Goal: Task Accomplishment & Management: Use online tool/utility

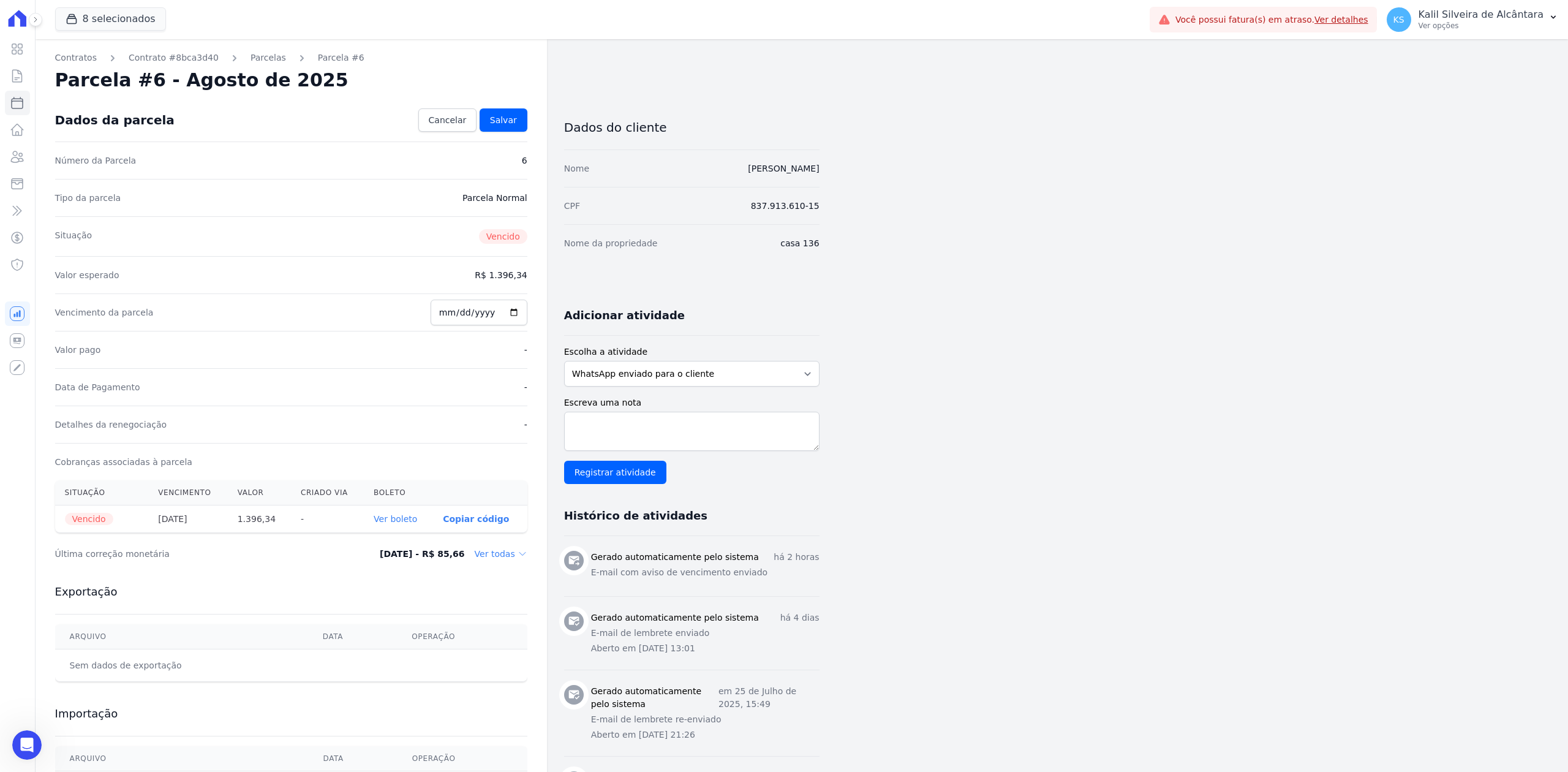
scroll to position [211, 0]
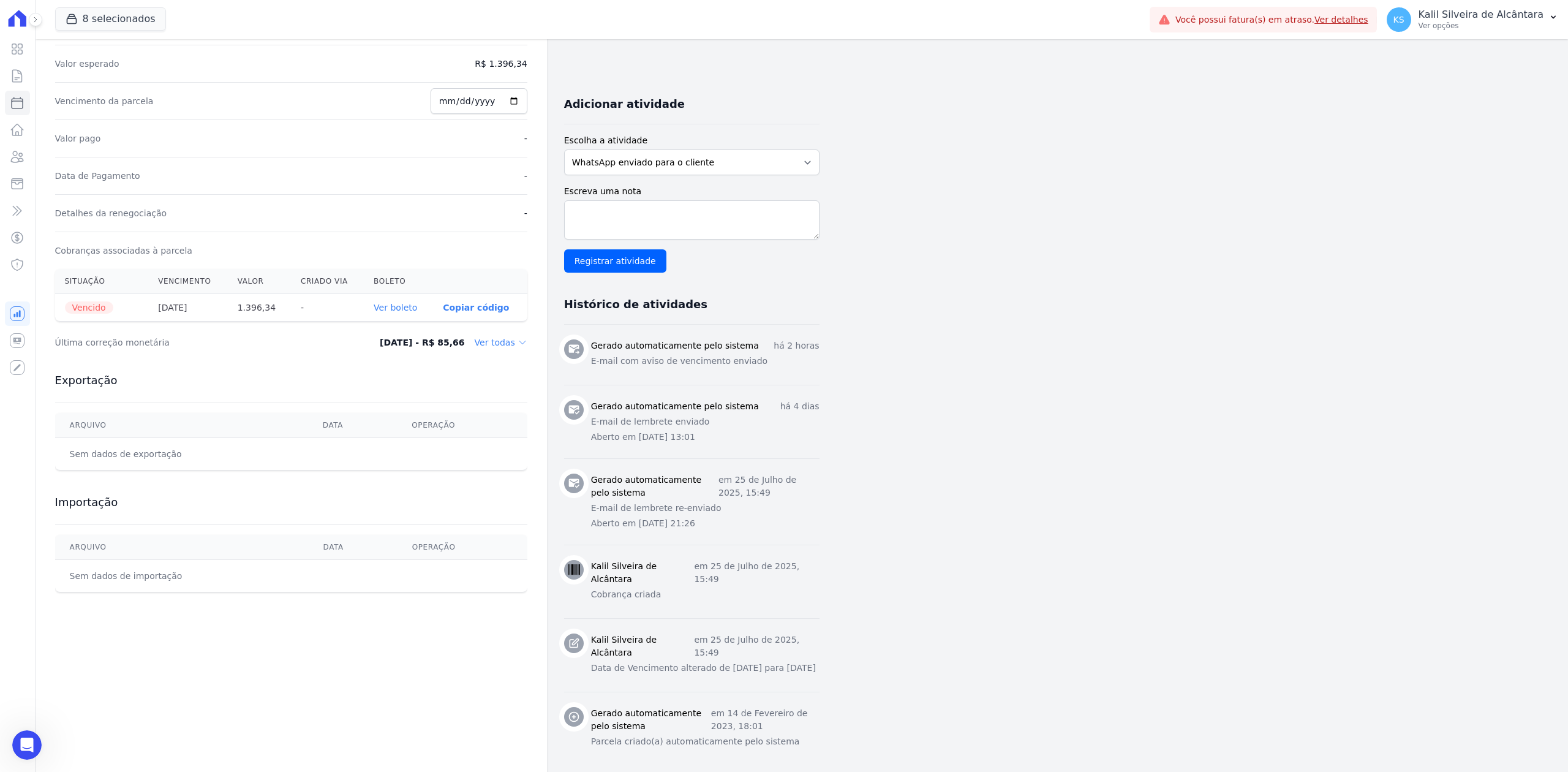
click at [18, 750] on div "Abertura do Messenger da Intercom" at bounding box center [27, 745] width 40 height 40
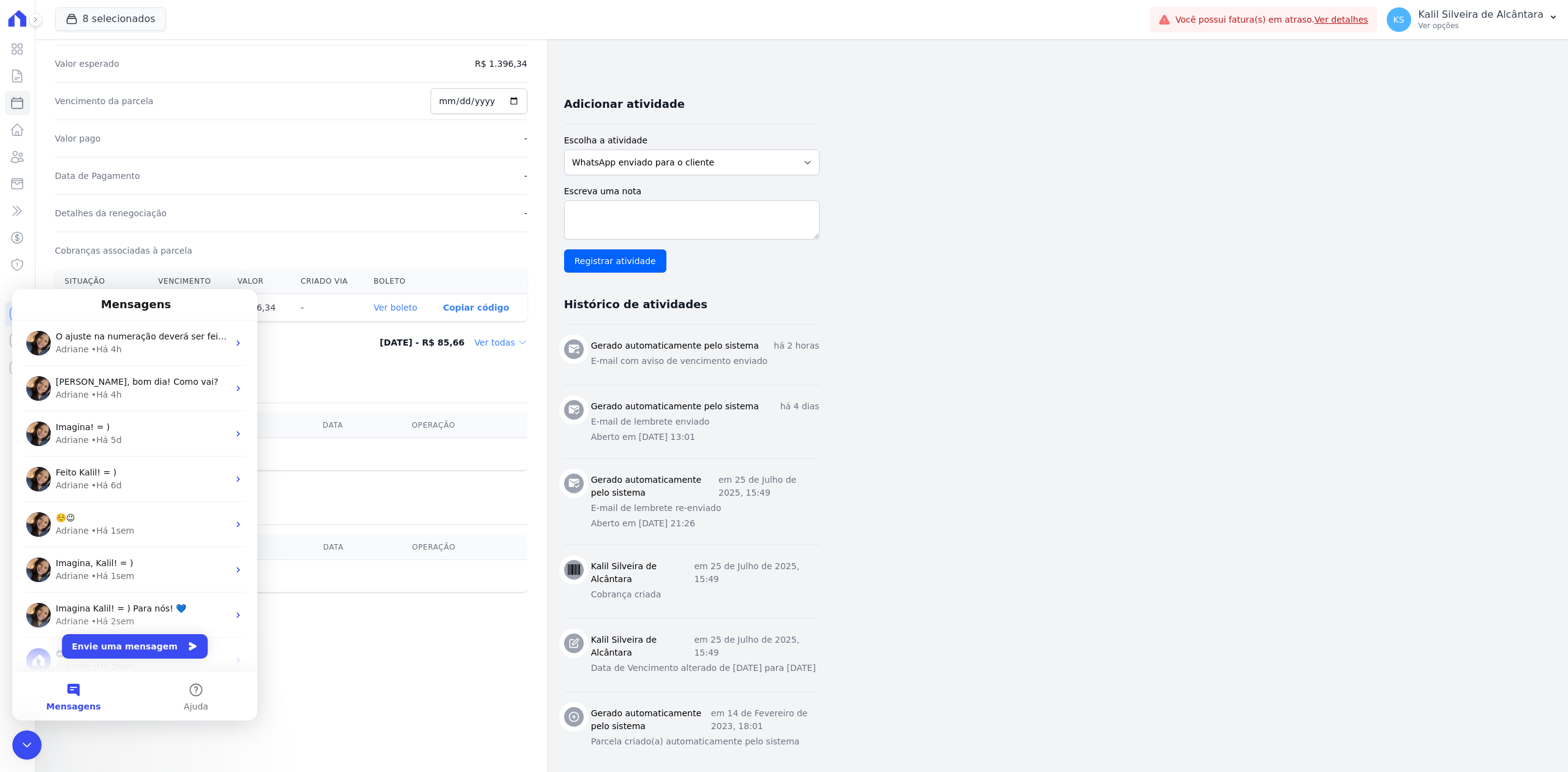
scroll to position [0, 0]
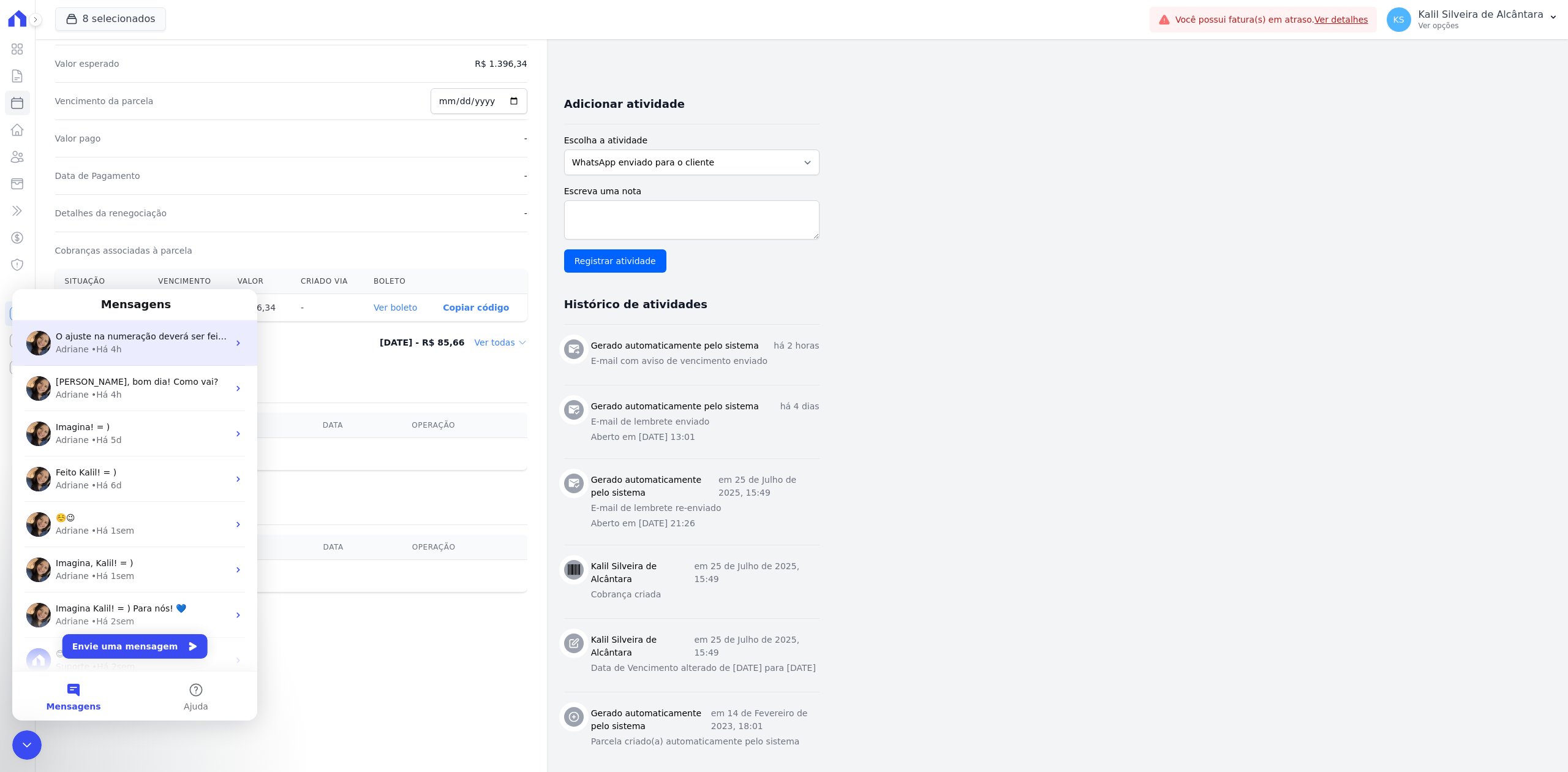
click at [101, 365] on div "O ajuste na numeração deverá ser feito em qual parcela? Adriane • Há 4h" at bounding box center [134, 343] width 245 height 46
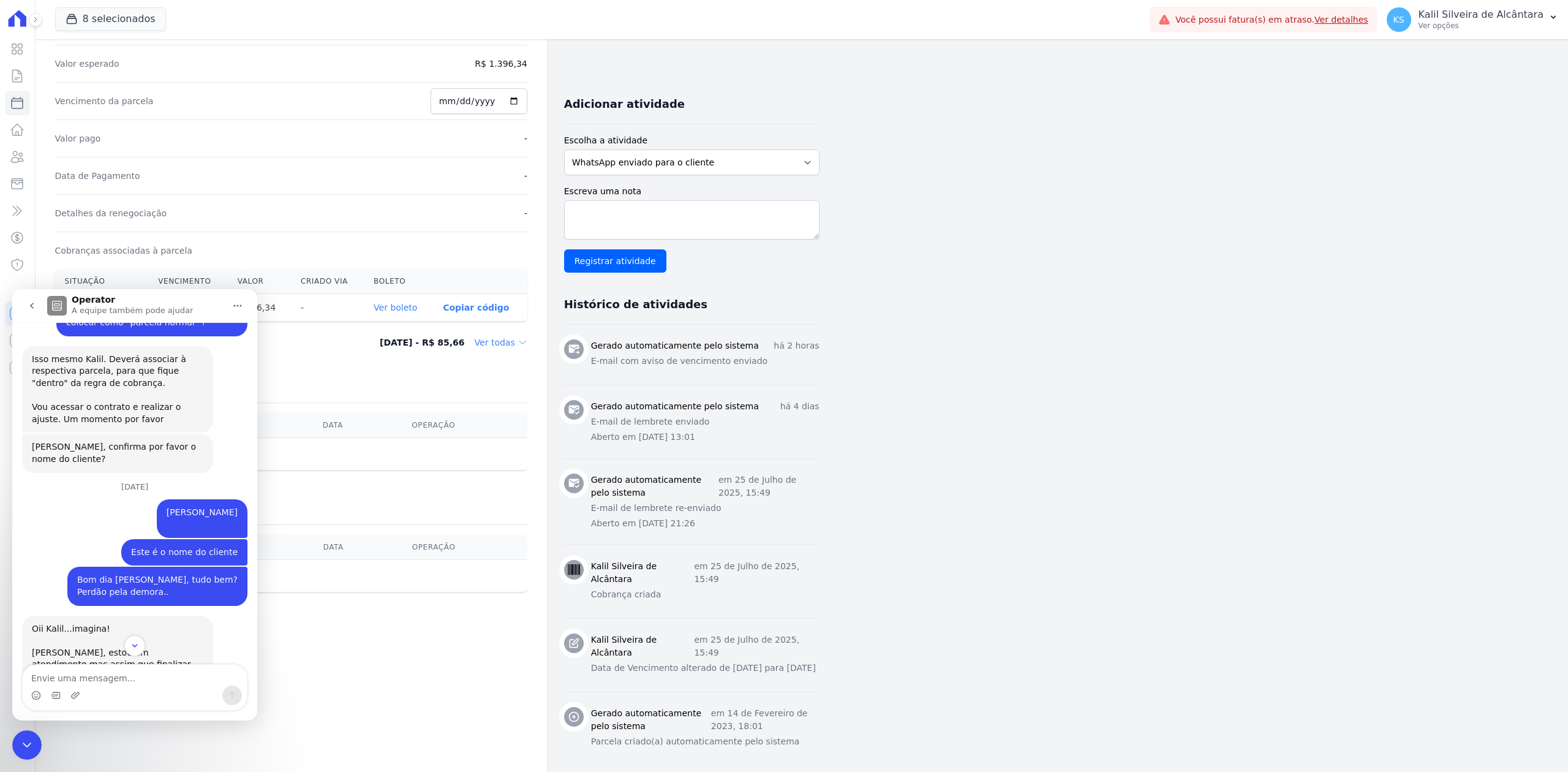
scroll to position [1300, 0]
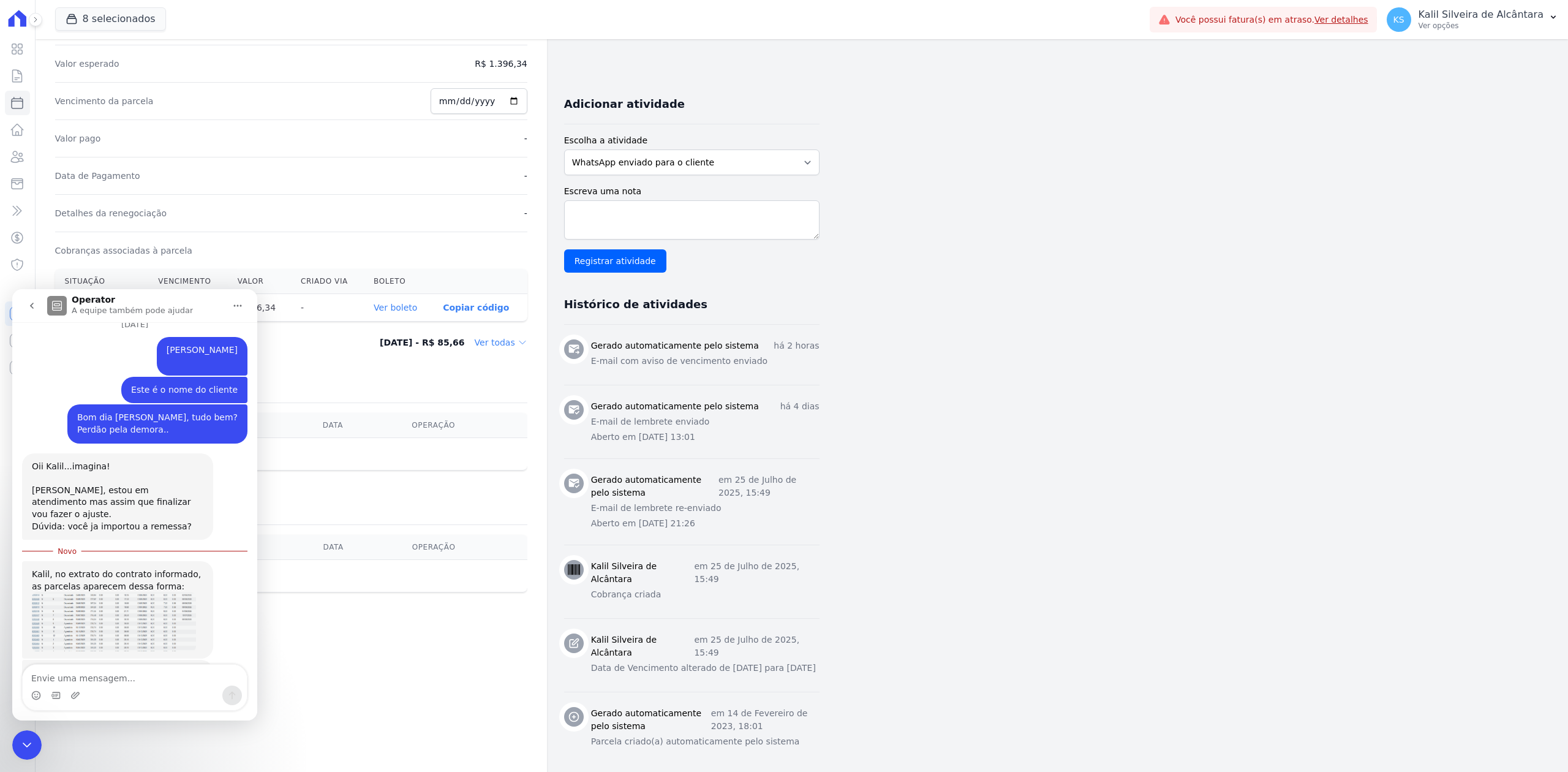
click at [172, 593] on img "Adriane diz…" at bounding box center [113, 622] width 164 height 59
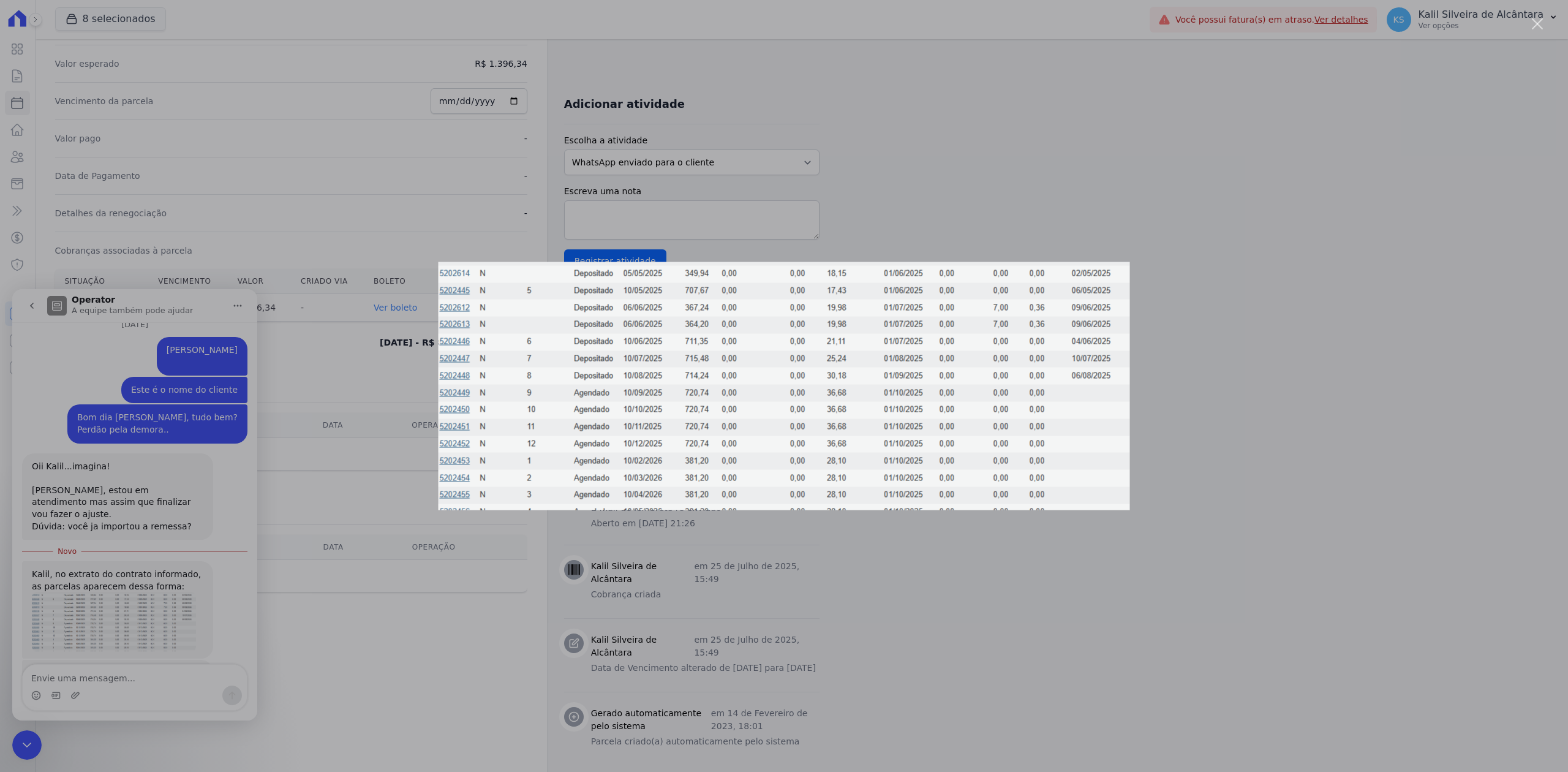
click at [351, 535] on div "Messenger da Intercom" at bounding box center [784, 386] width 1568 height 772
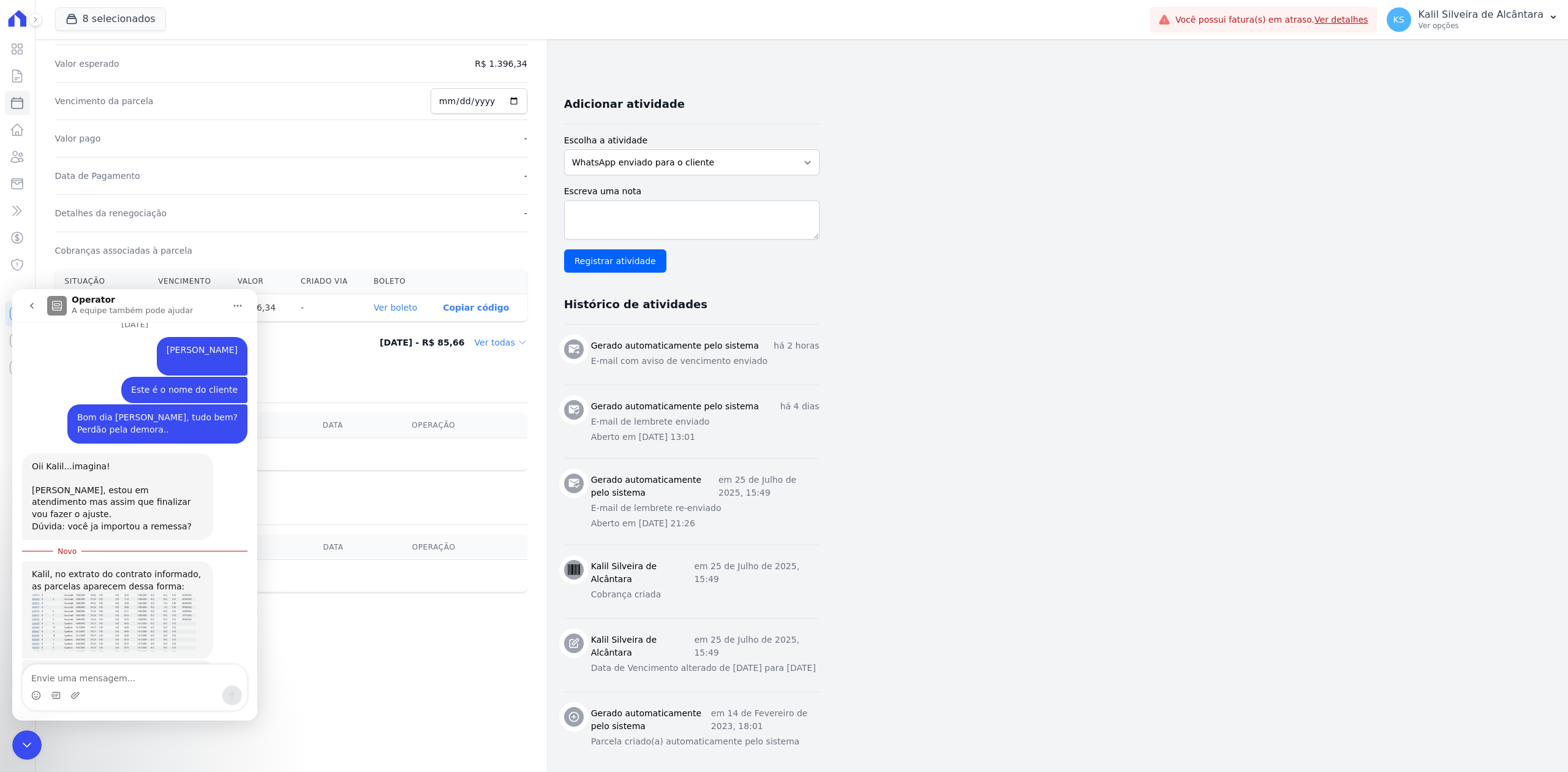
click at [111, 690] on div "Messenger da Intercom" at bounding box center [134, 695] width 224 height 20
click at [126, 677] on textarea "Envie uma mensagem..." at bounding box center [134, 675] width 224 height 21
type textarea "A"
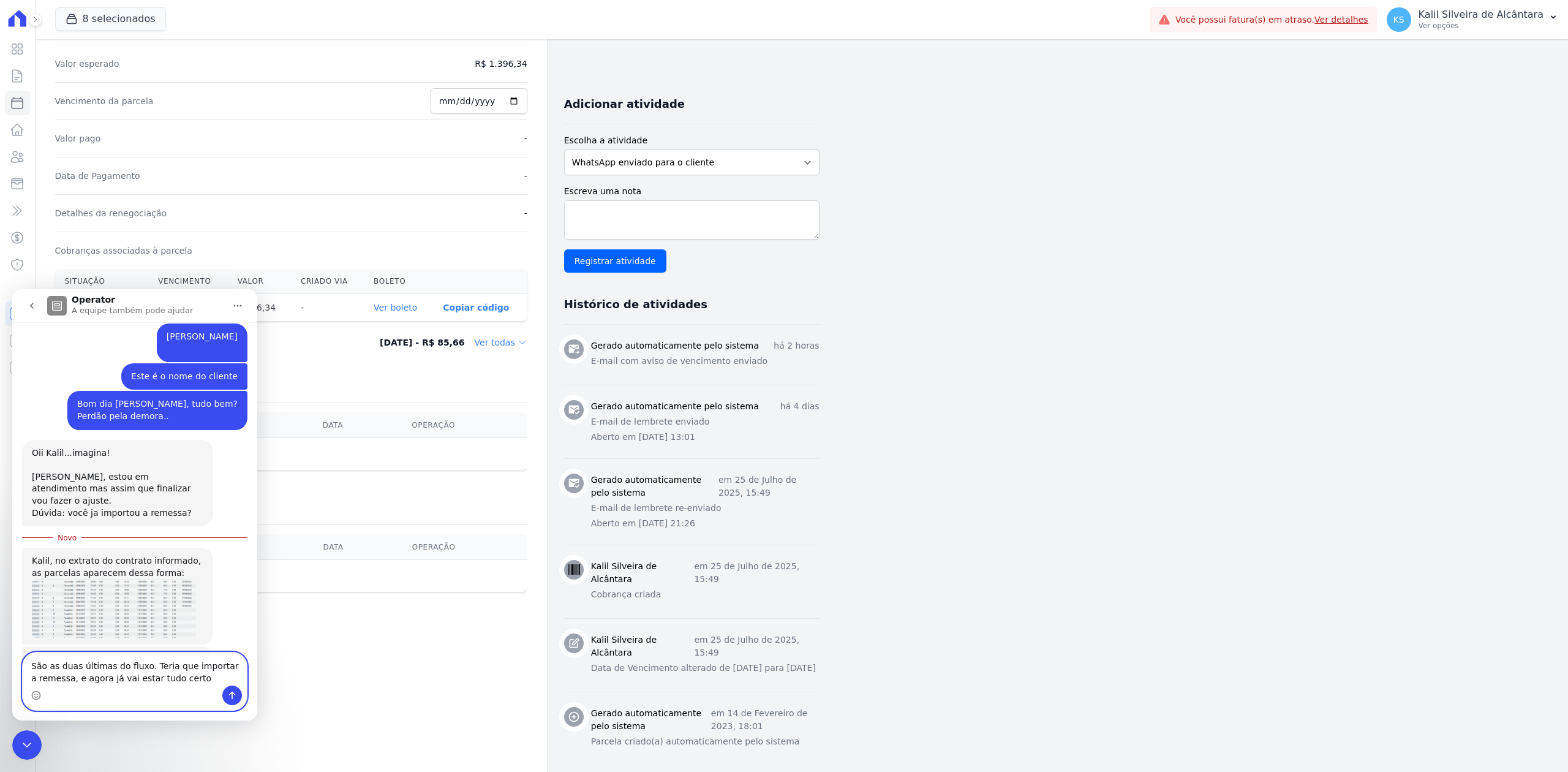
type textarea "São as duas últimas do fluxo. Teria que importar a remessa, e agora já vai esta…"
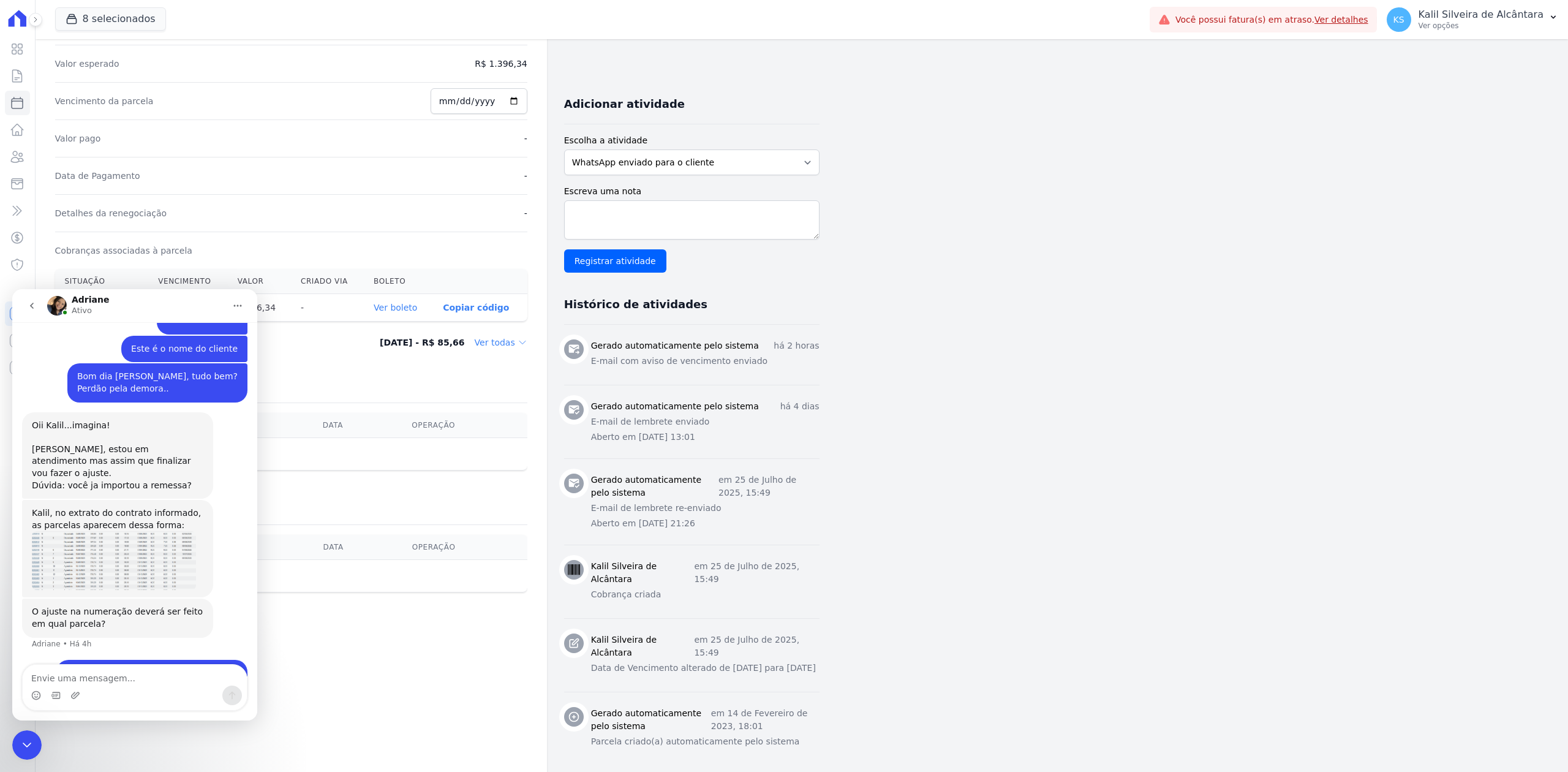
click at [18, 741] on div "Encerramento do Messenger da Intercom" at bounding box center [27, 745] width 30 height 30
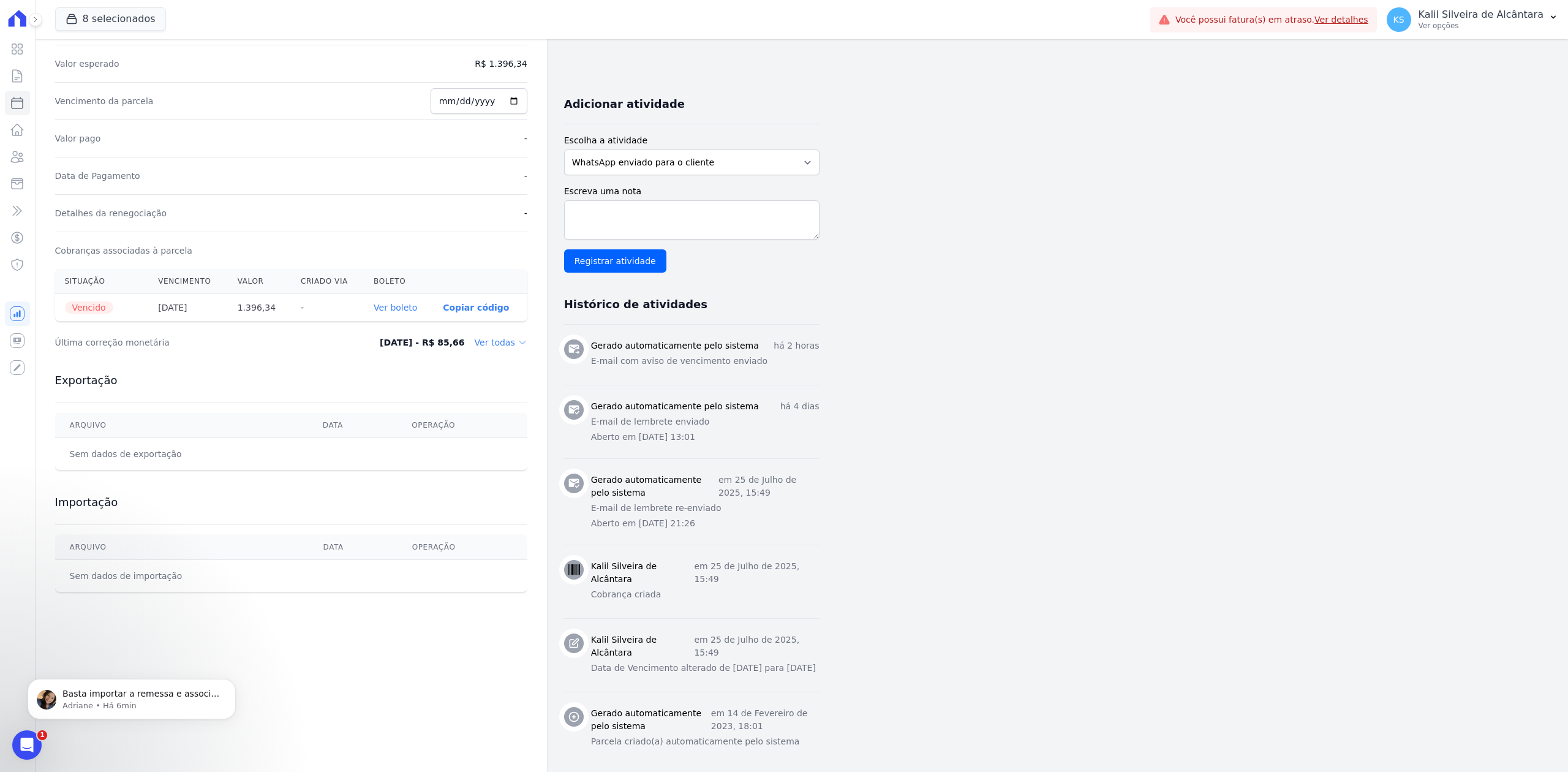
scroll to position [1457, 0]
click at [30, 739] on icon "Abertura do Messenger da Intercom" at bounding box center [27, 745] width 20 height 20
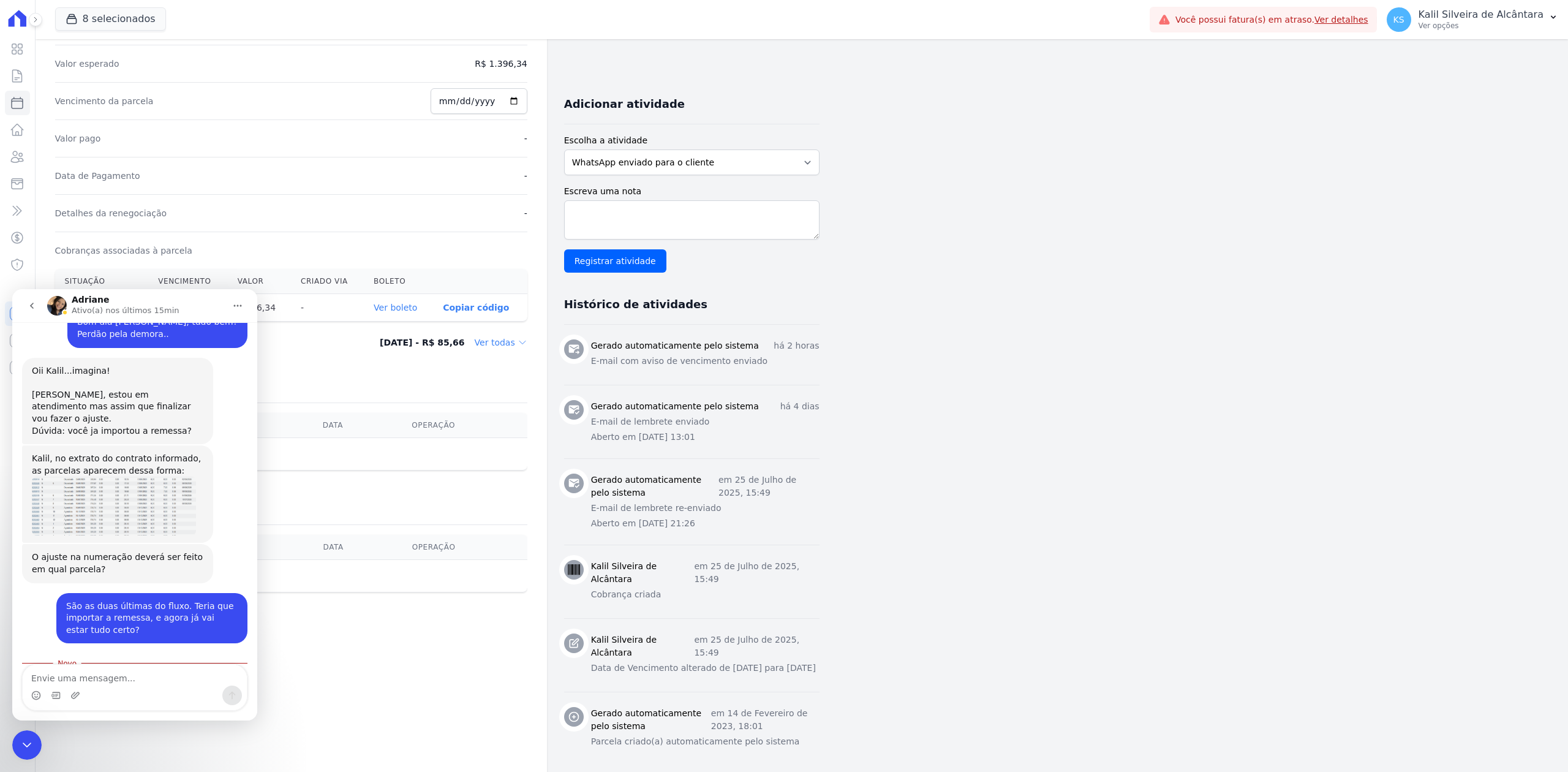
scroll to position [1477, 0]
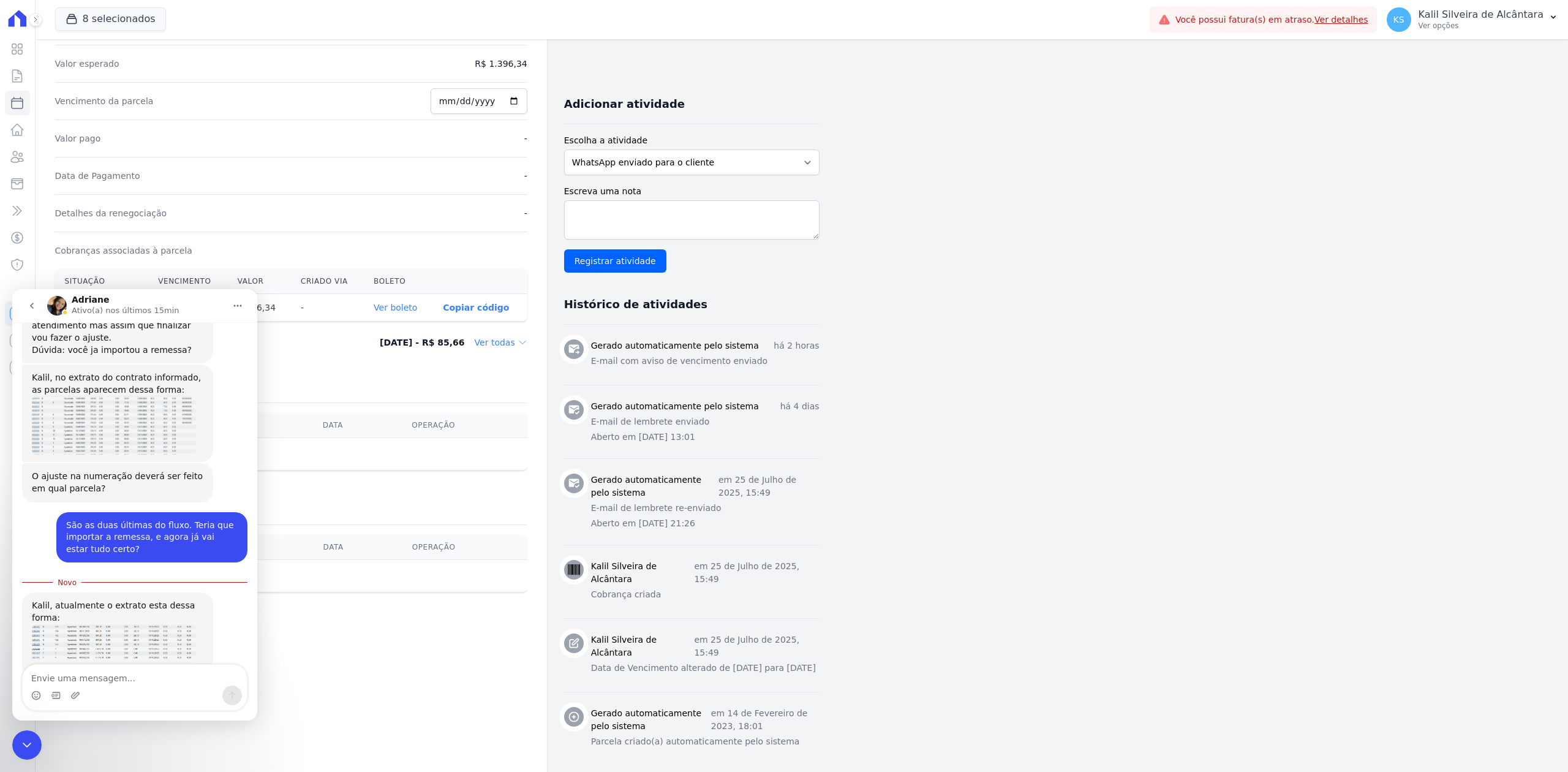
click at [103, 625] on img "Adriane diz…" at bounding box center [113, 644] width 164 height 39
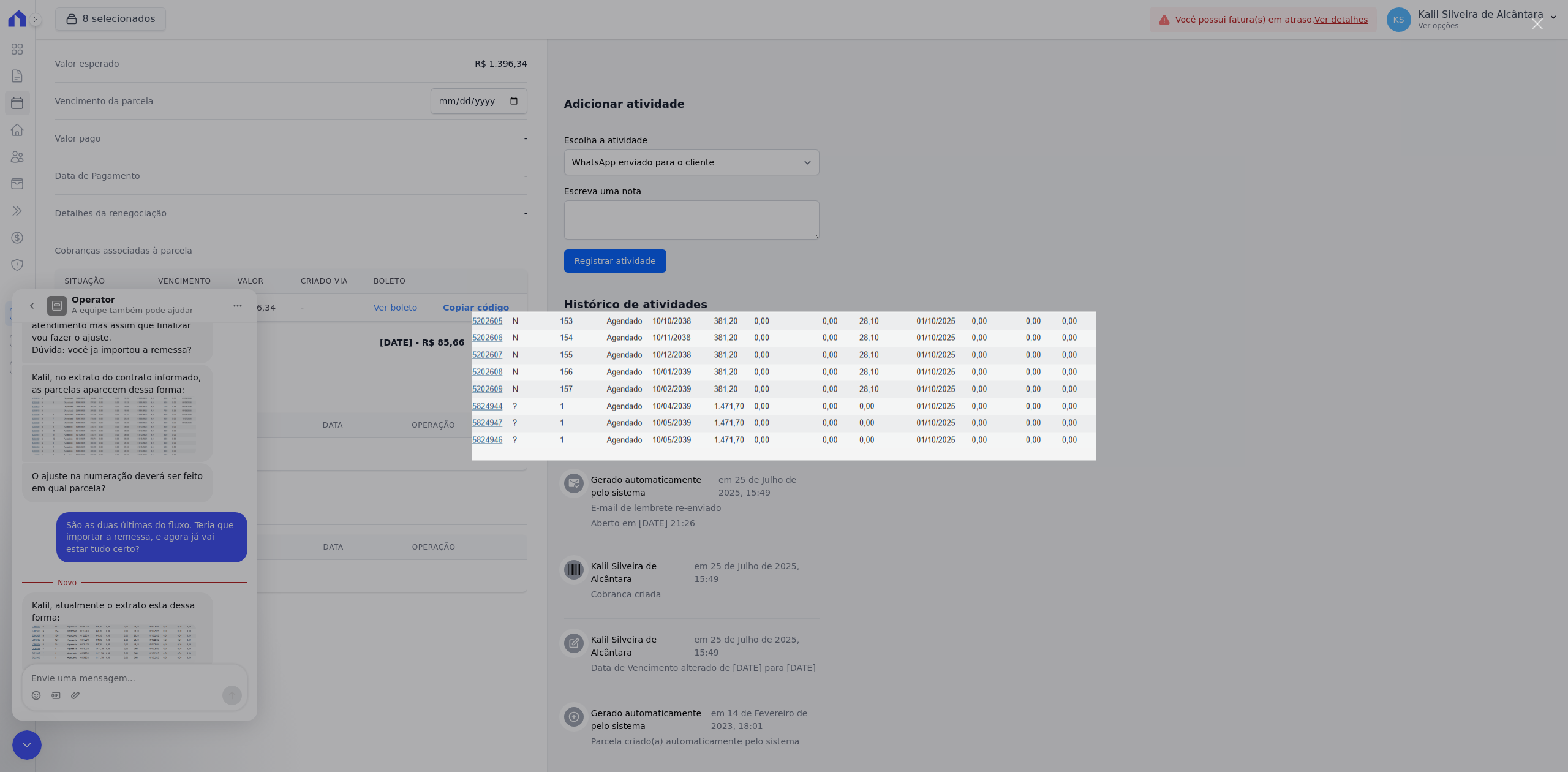
click at [141, 674] on div "Messenger da Intercom" at bounding box center [784, 386] width 1568 height 772
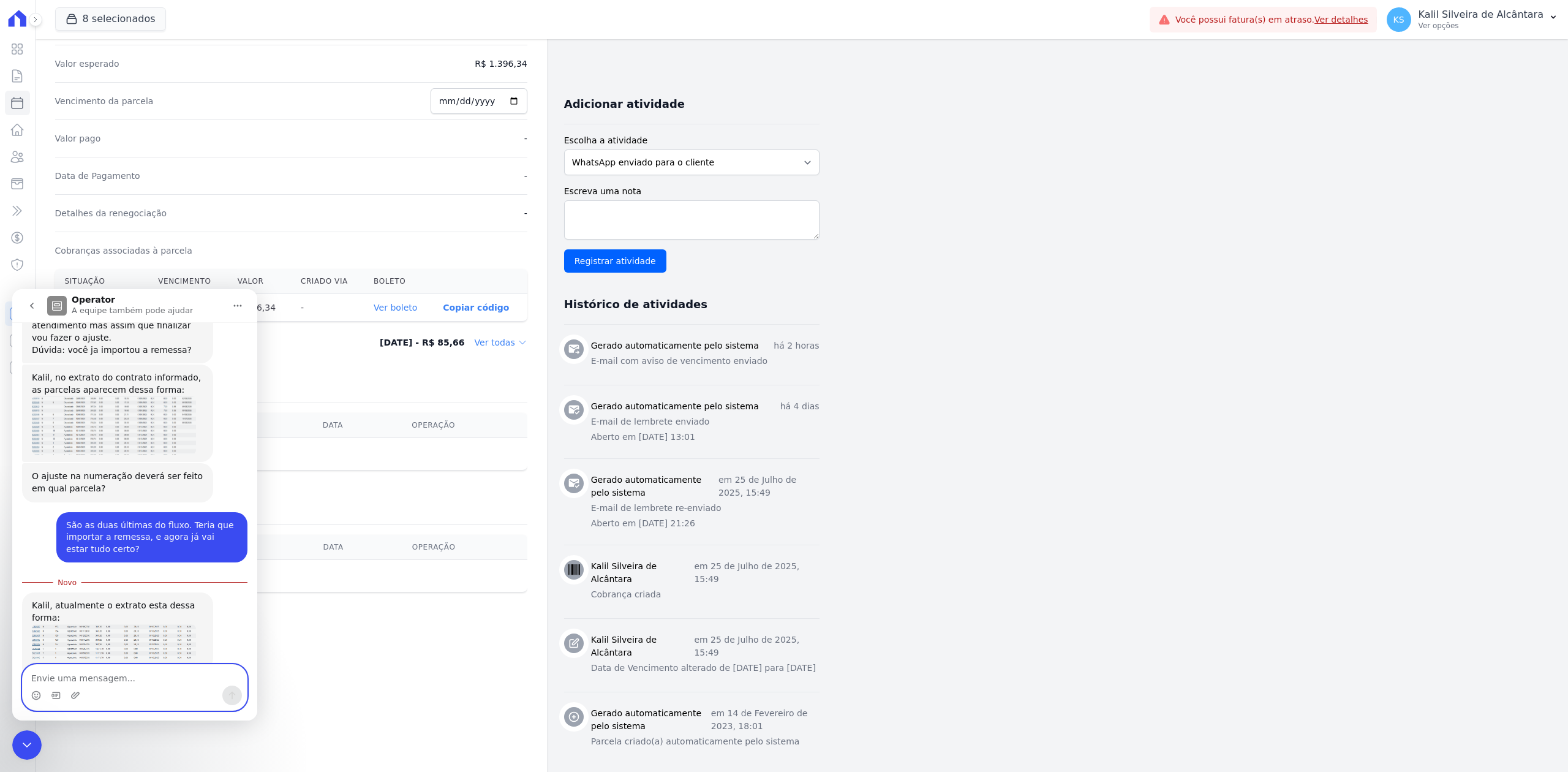
click at [141, 674] on textarea "Envie uma mensagem..." at bounding box center [134, 675] width 224 height 21
type textarea "W"
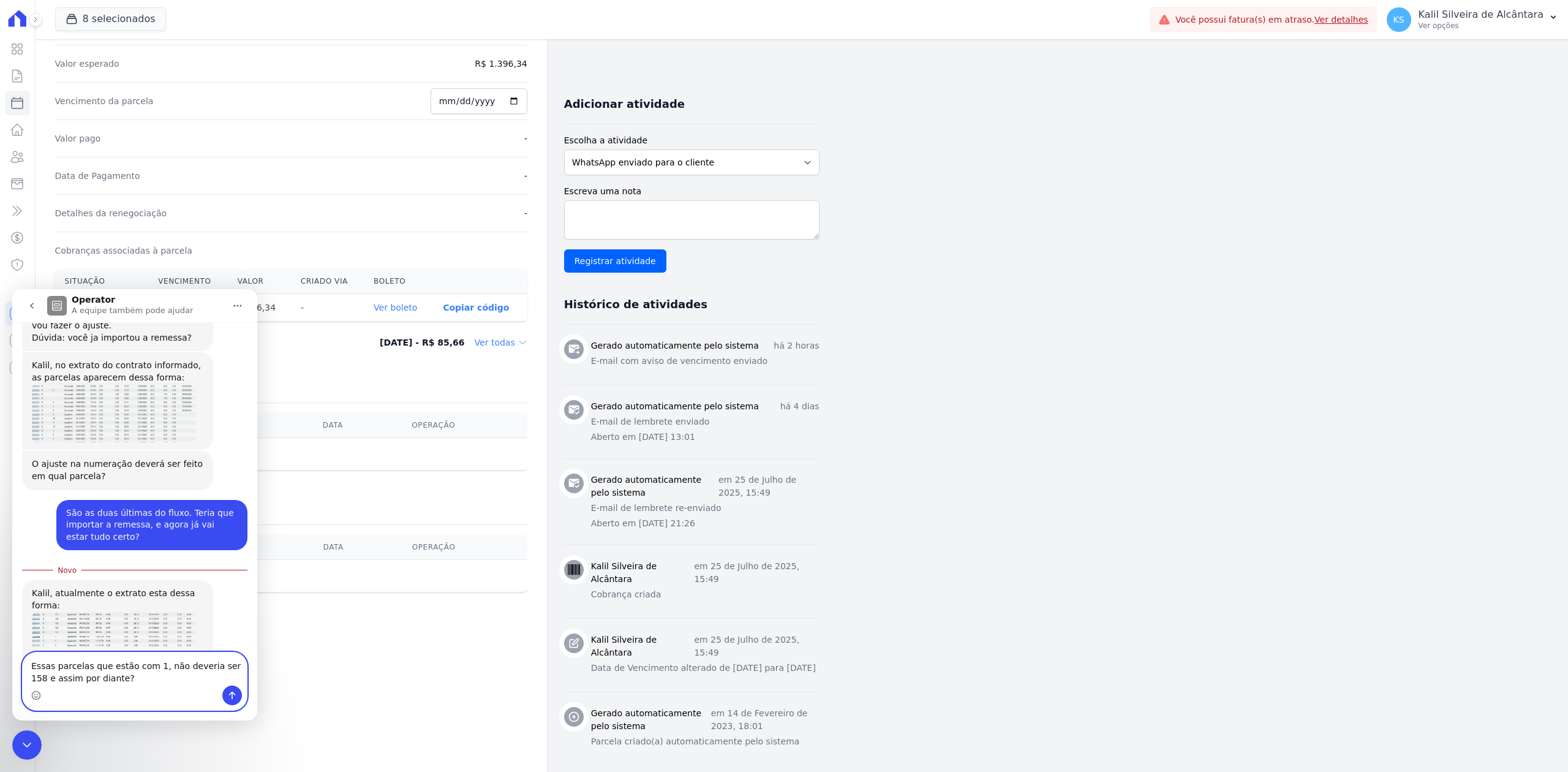
type textarea "Essas parcelas que estão com 1, não deveria ser 158 e assim por diante?"
click at [233, 699] on icon "Enviar uma mensagem" at bounding box center [232, 695] width 10 height 10
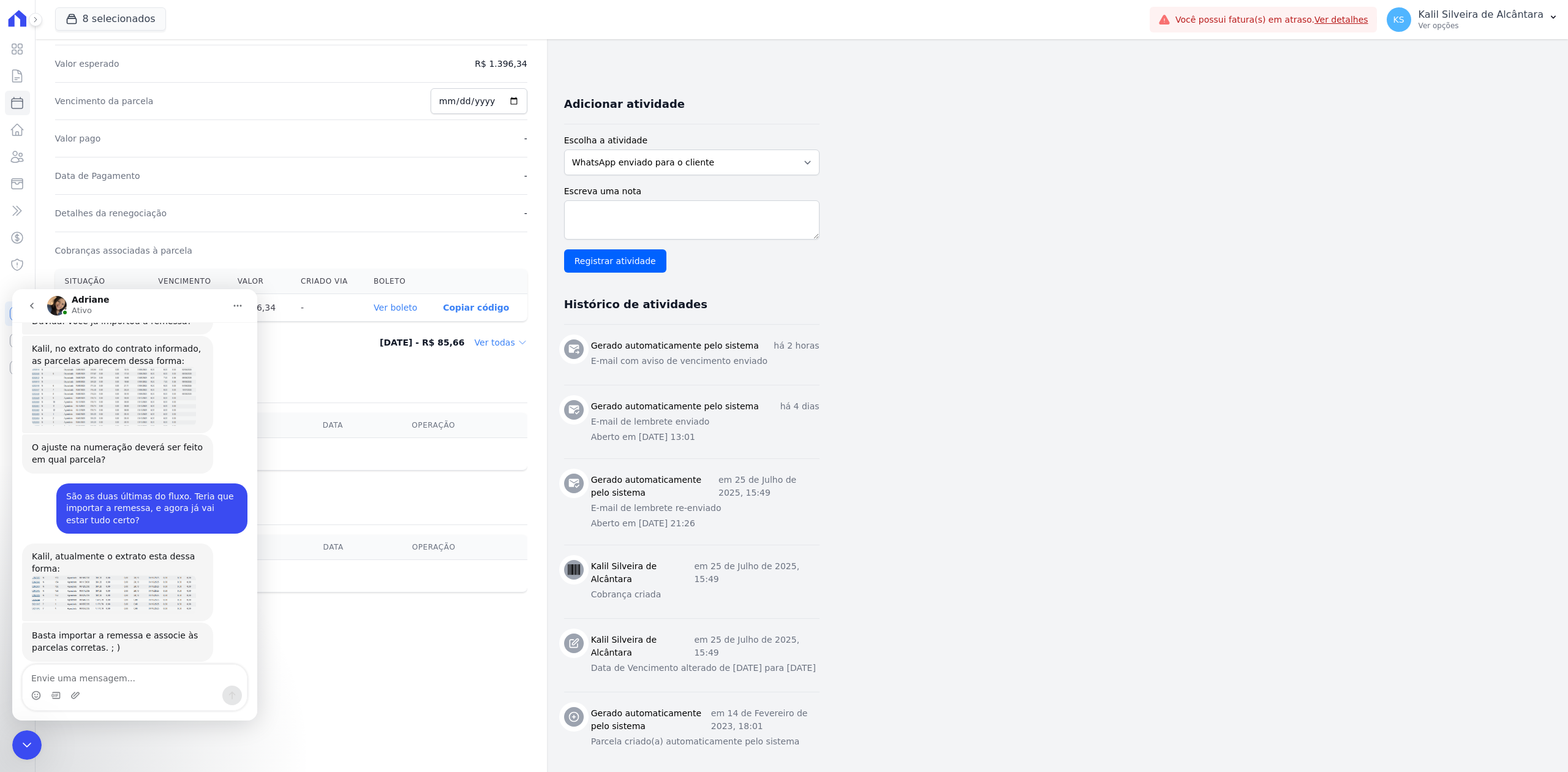
click at [22, 742] on icon "Encerramento do Messenger da Intercom" at bounding box center [27, 745] width 14 height 14
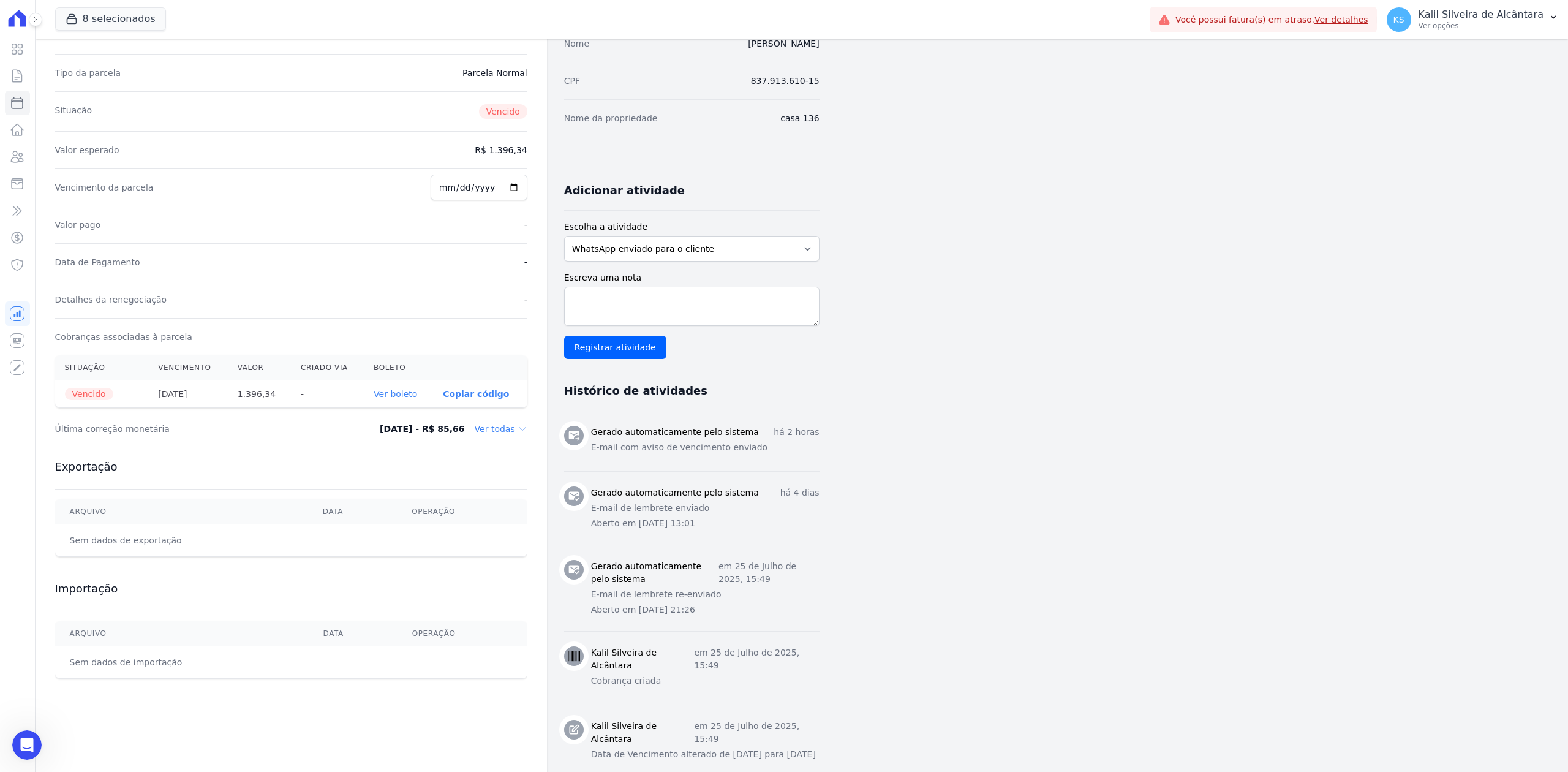
scroll to position [0, 0]
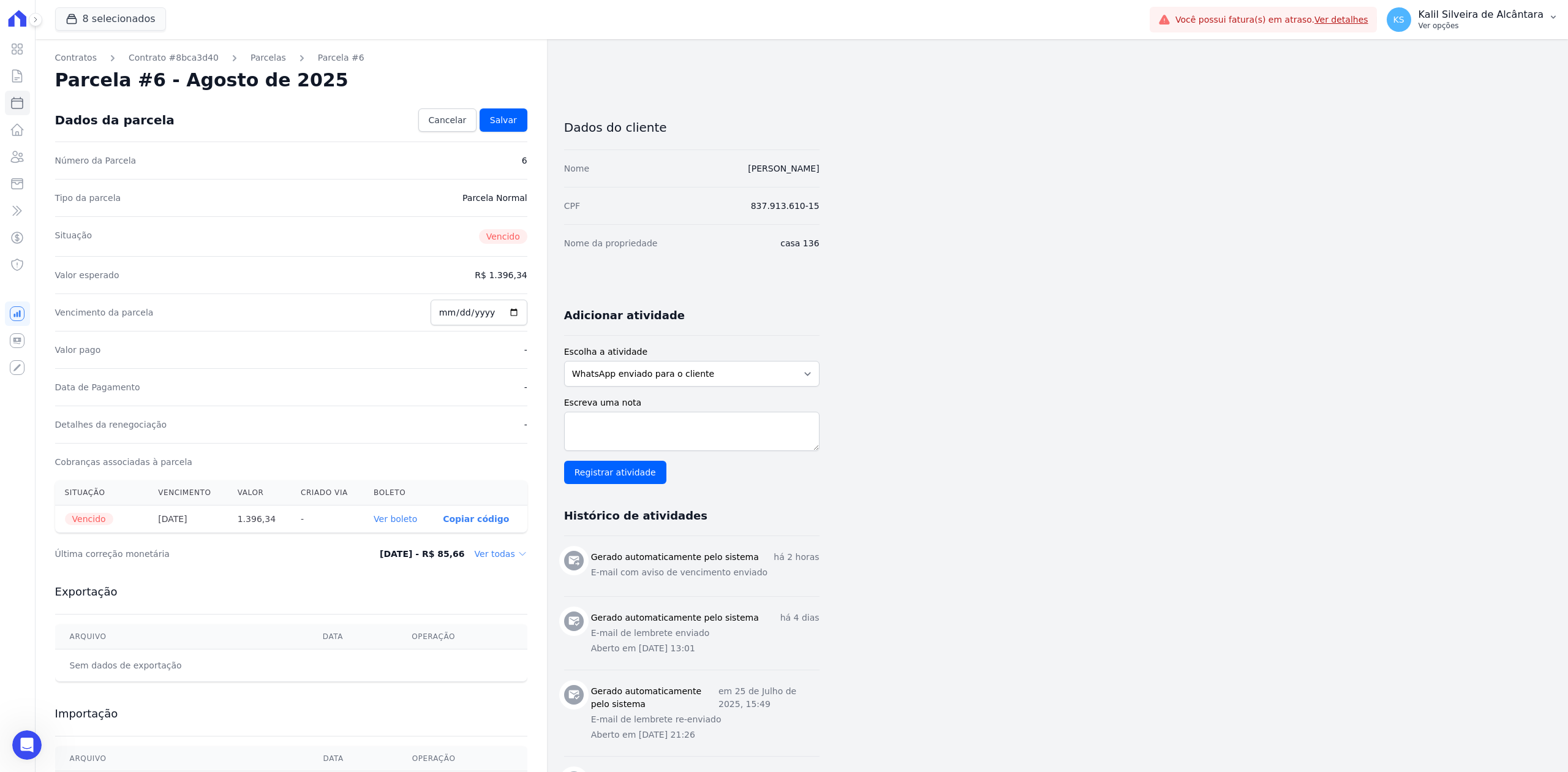
click at [1465, 14] on p "Kalil Silveira de Alcântara" at bounding box center [1481, 14] width 125 height 12
click at [1454, 106] on link "Importar remessas" at bounding box center [1489, 108] width 157 height 22
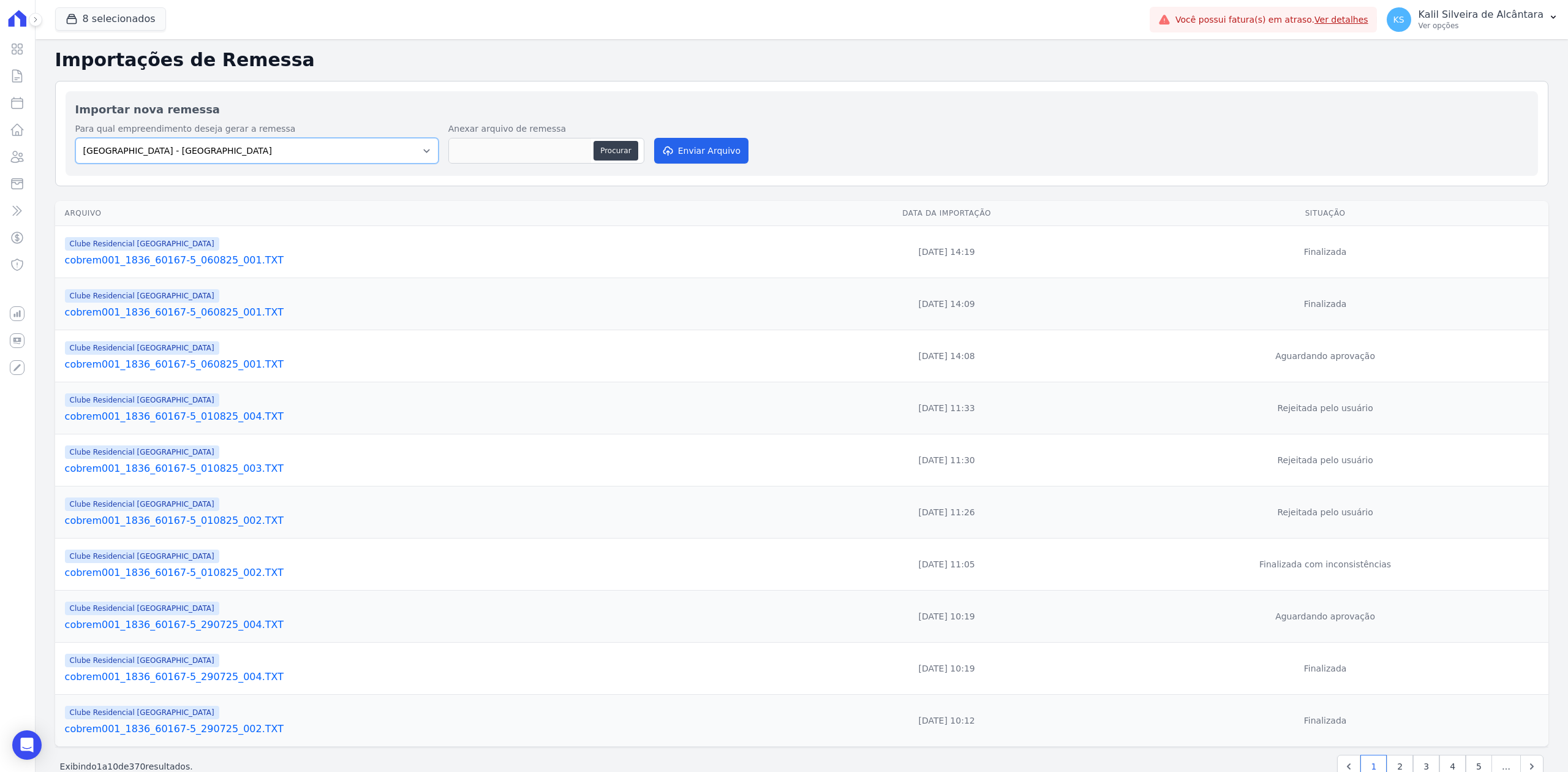
click at [397, 150] on select "Arty Park - Gravatai Arty Park - JPI Clube Residencial Saint Louis Park Poente …" at bounding box center [257, 151] width 363 height 26
select select "9faf743c-9acd-4b6b-9881-b5fc9395b26d"
click at [75, 139] on select "Arty Park - Gravatai Arty Park - JPI Clube Residencial Saint Louis Park Poente …" at bounding box center [257, 151] width 363 height 26
click at [606, 152] on button "Procurar" at bounding box center [615, 150] width 44 height 20
type input "cobrem001_1836_60167-5_130825_001.TXT"
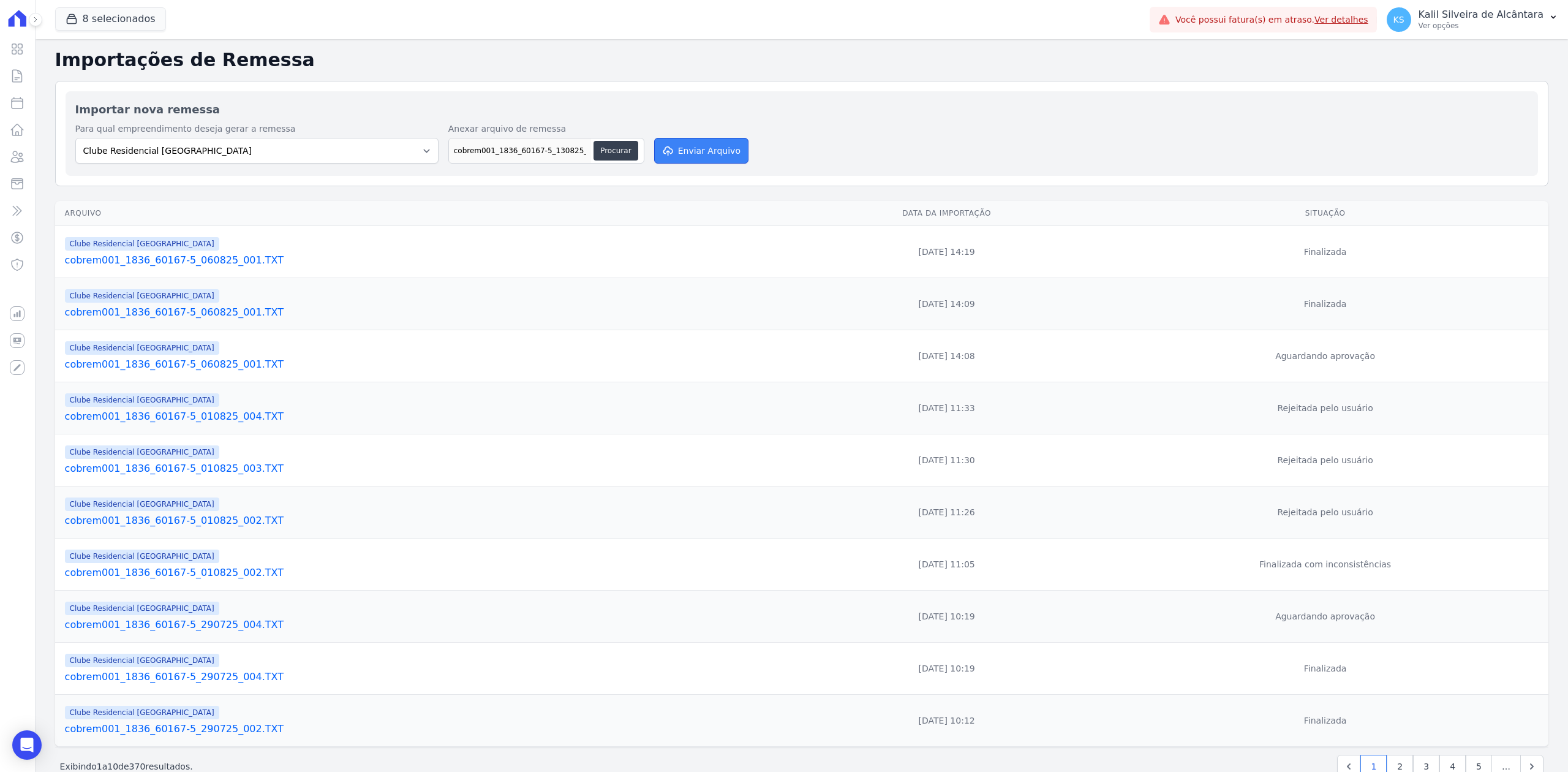
click at [706, 153] on button "Enviar Arquivo" at bounding box center [701, 151] width 95 height 26
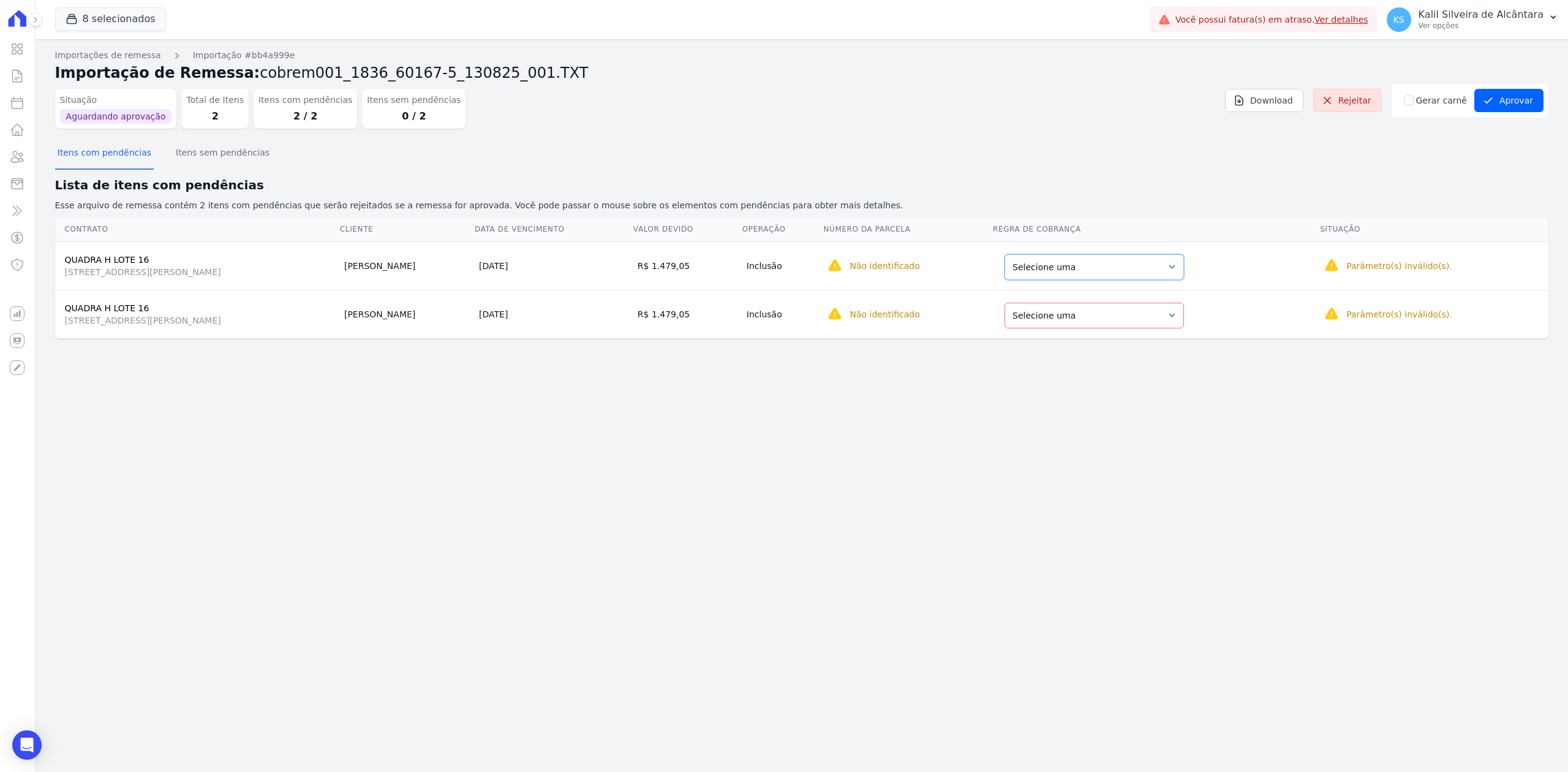
click at [1181, 260] on select "Selecione uma Nova Parcela Avulsa Parcela Avulsa Existente Parcela Normal (167 …" at bounding box center [1094, 267] width 179 height 26
click at [1172, 277] on select "Selecione uma Nova Parcela Avulsa Parcela Avulsa Existente Parcela Normal (167 …" at bounding box center [1094, 267] width 179 height 26
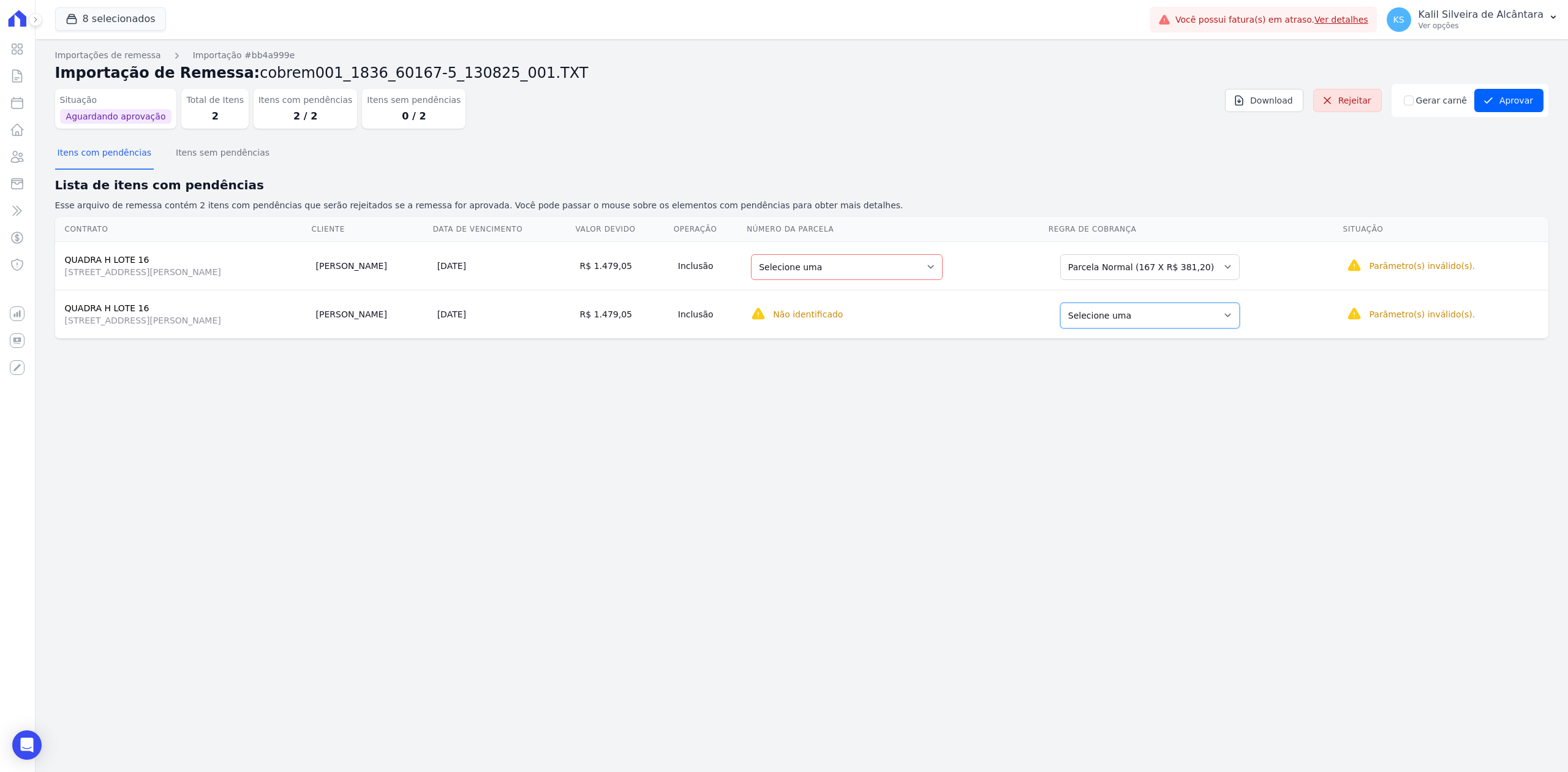
click at [1235, 307] on select "Selecione uma Nova Parcela Avulsa Parcela Avulsa Existente Parcela Normal (167 …" at bounding box center [1150, 316] width 179 height 26
click at [939, 265] on select "Selecione uma 1 - [DATE] - R$ 381,20 - Agendado 2 - [DATE] - R$ 381,20 - Agenda…" at bounding box center [846, 267] width 191 height 26
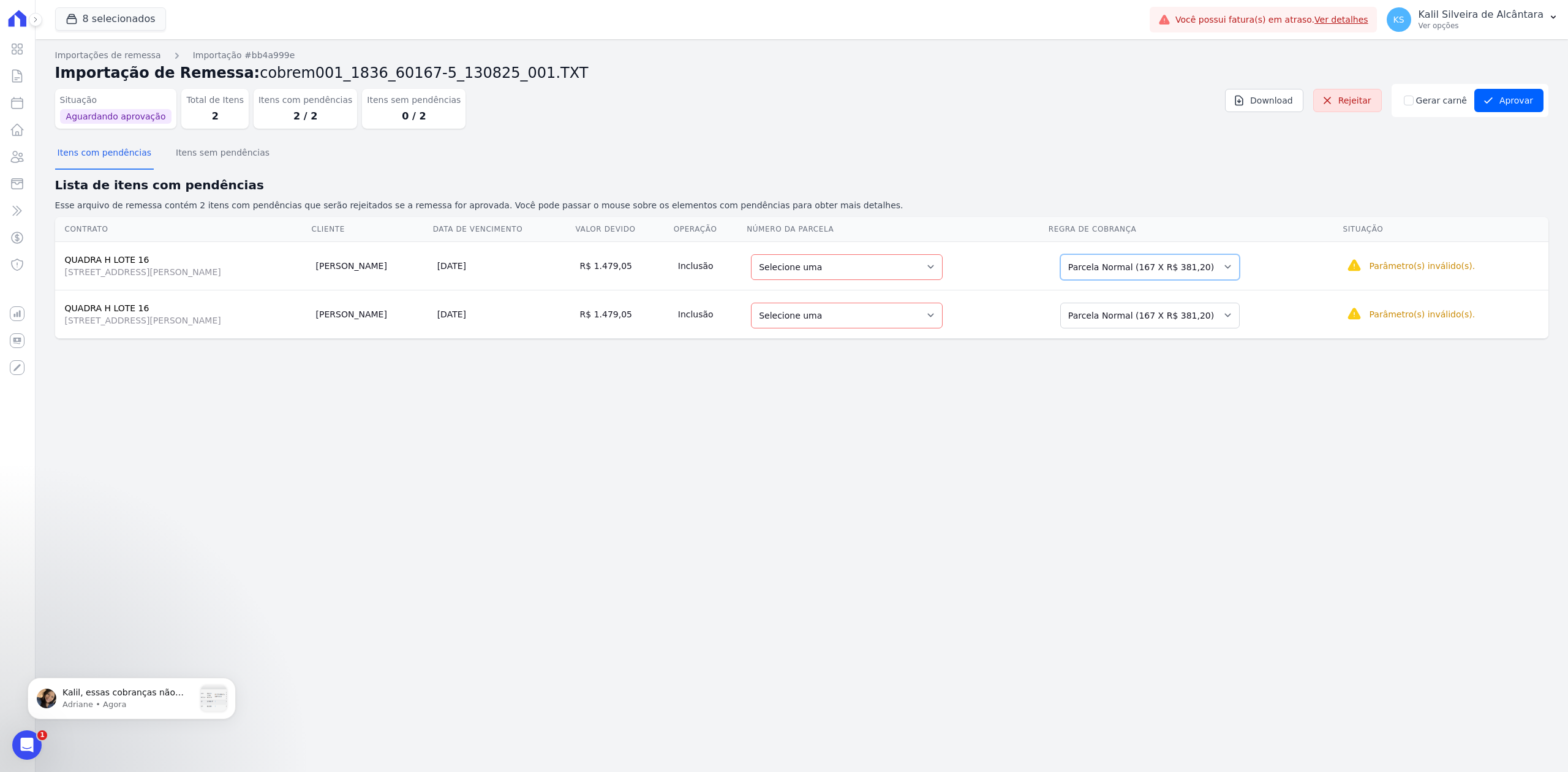
click at [1208, 263] on select "Selecione uma Nova Parcela Avulsa Parcela Avulsa Existente Parcela Normal (167 …" at bounding box center [1150, 267] width 179 height 26
click at [930, 267] on select "Selecione uma 9 - [DATE] - R$ 720,74 - Agendado 10 - [DATE] - R$ 720,74 - Agend…" at bounding box center [844, 267] width 186 height 26
click at [1228, 266] on select "Selecione uma Nova Parcela Avulsa Parcela Avulsa Existente Parcela Normal (167 …" at bounding box center [1150, 267] width 179 height 26
click at [1095, 255] on select "Selecione uma Nova Parcela Avulsa Parcela Avulsa Existente Parcela Normal (167 …" at bounding box center [1150, 267] width 179 height 26
click at [937, 275] on select "Selecione uma 9 - [DATE] - R$ 720,74 - Agendado 10 - [DATE] - R$ 720,74 - Agend…" at bounding box center [844, 267] width 186 height 26
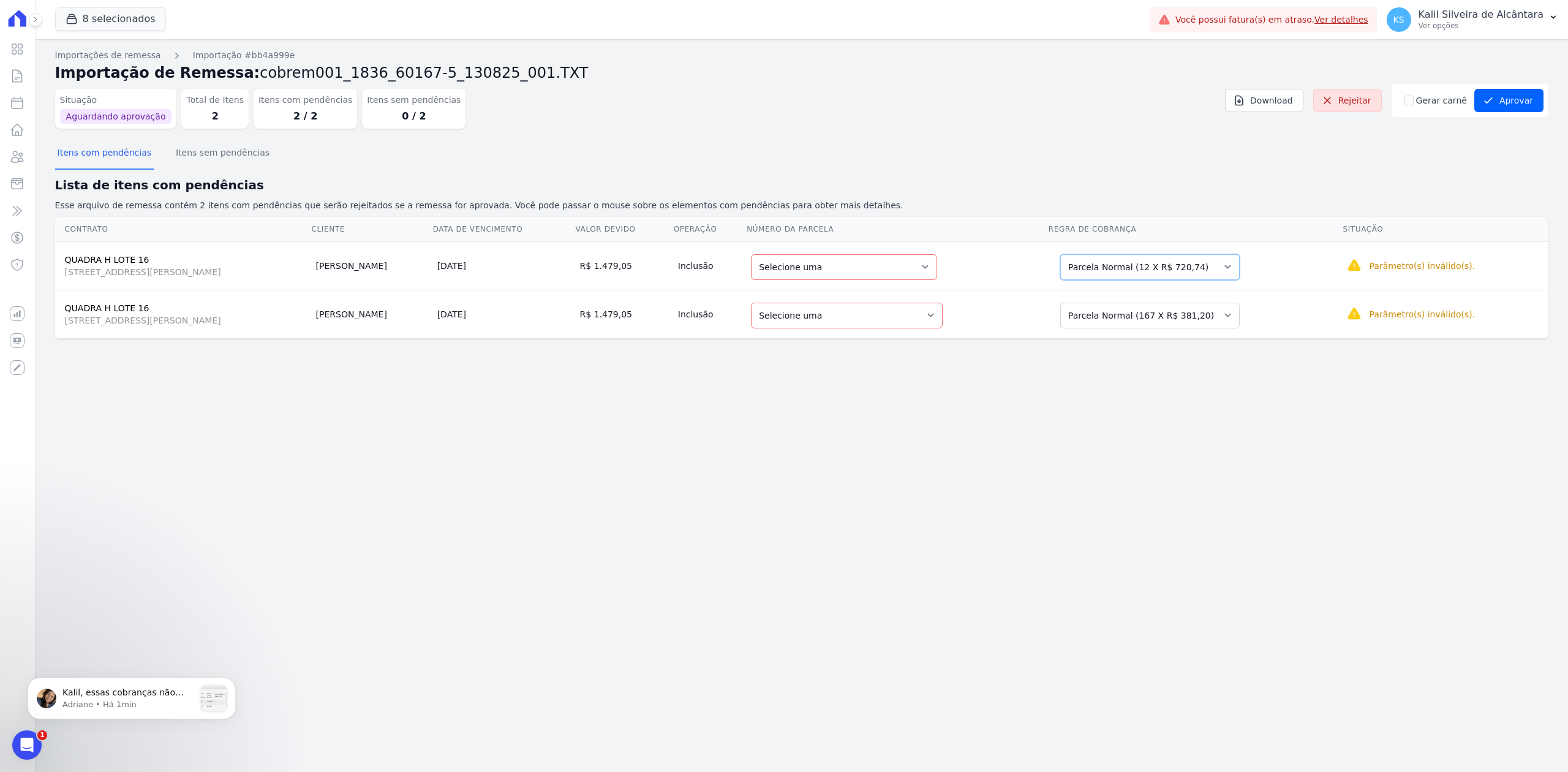
click at [1177, 275] on select "Selecione uma Nova Parcela Avulsa Parcela Avulsa Existente Parcela Normal (167 …" at bounding box center [1150, 267] width 179 height 26
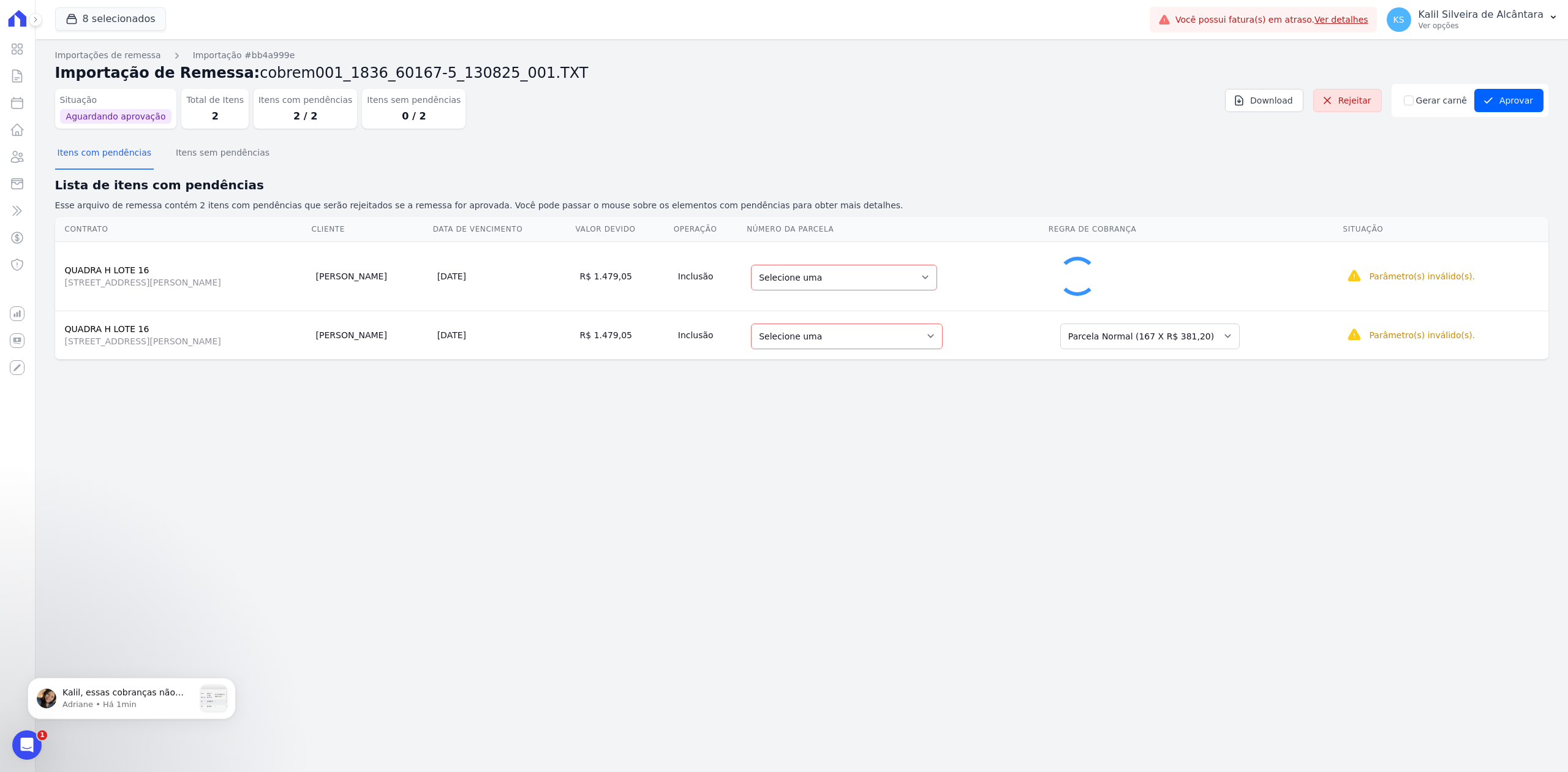
select select "0"
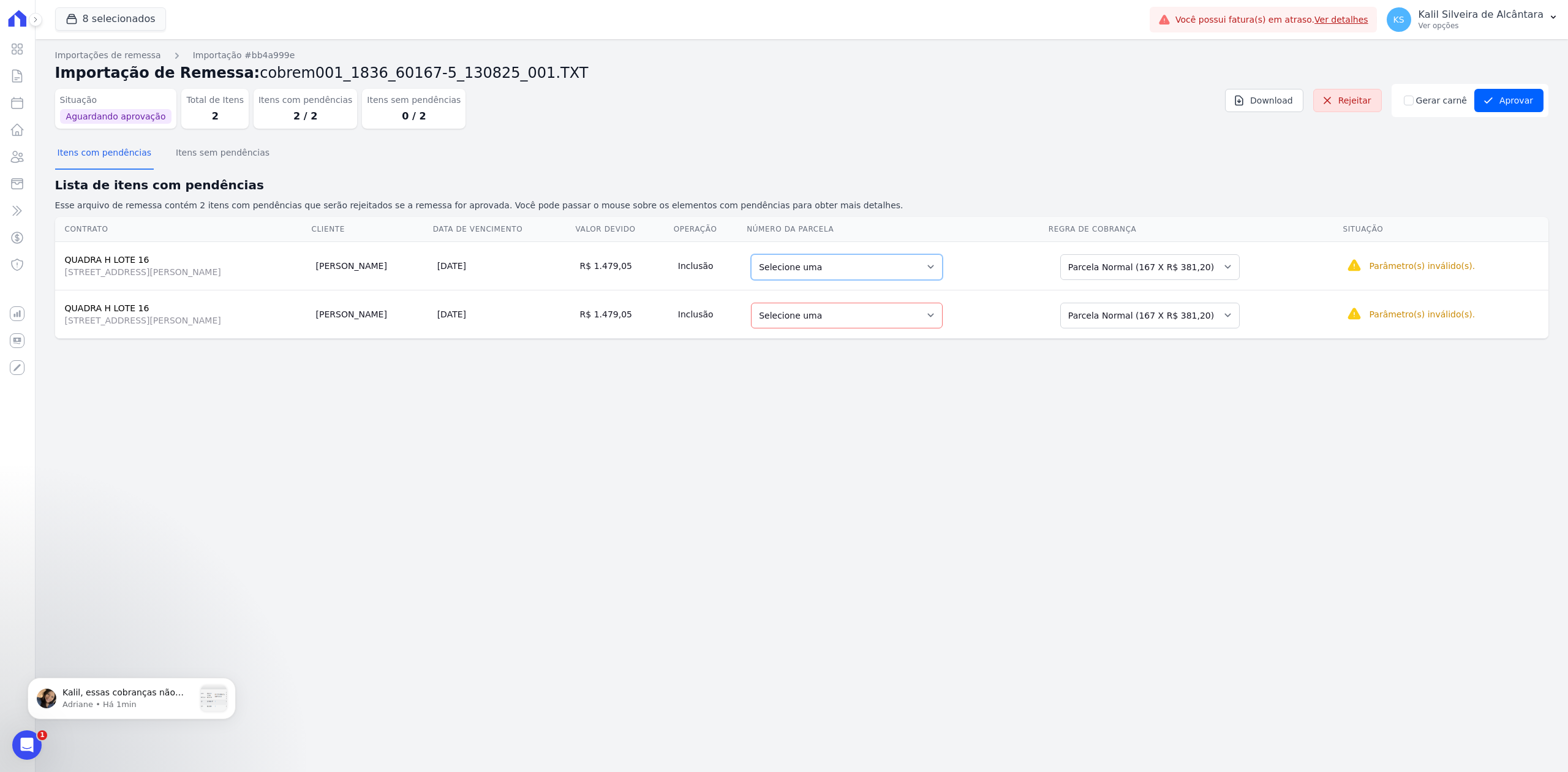
click at [913, 275] on select "Selecione uma 1 - [DATE] - R$ 381,20 - Agendado 2 - [DATE] - R$ 381,20 - Agenda…" at bounding box center [846, 267] width 191 height 26
click at [104, 705] on p "Adriane • Há 1min" at bounding box center [128, 704] width 132 height 11
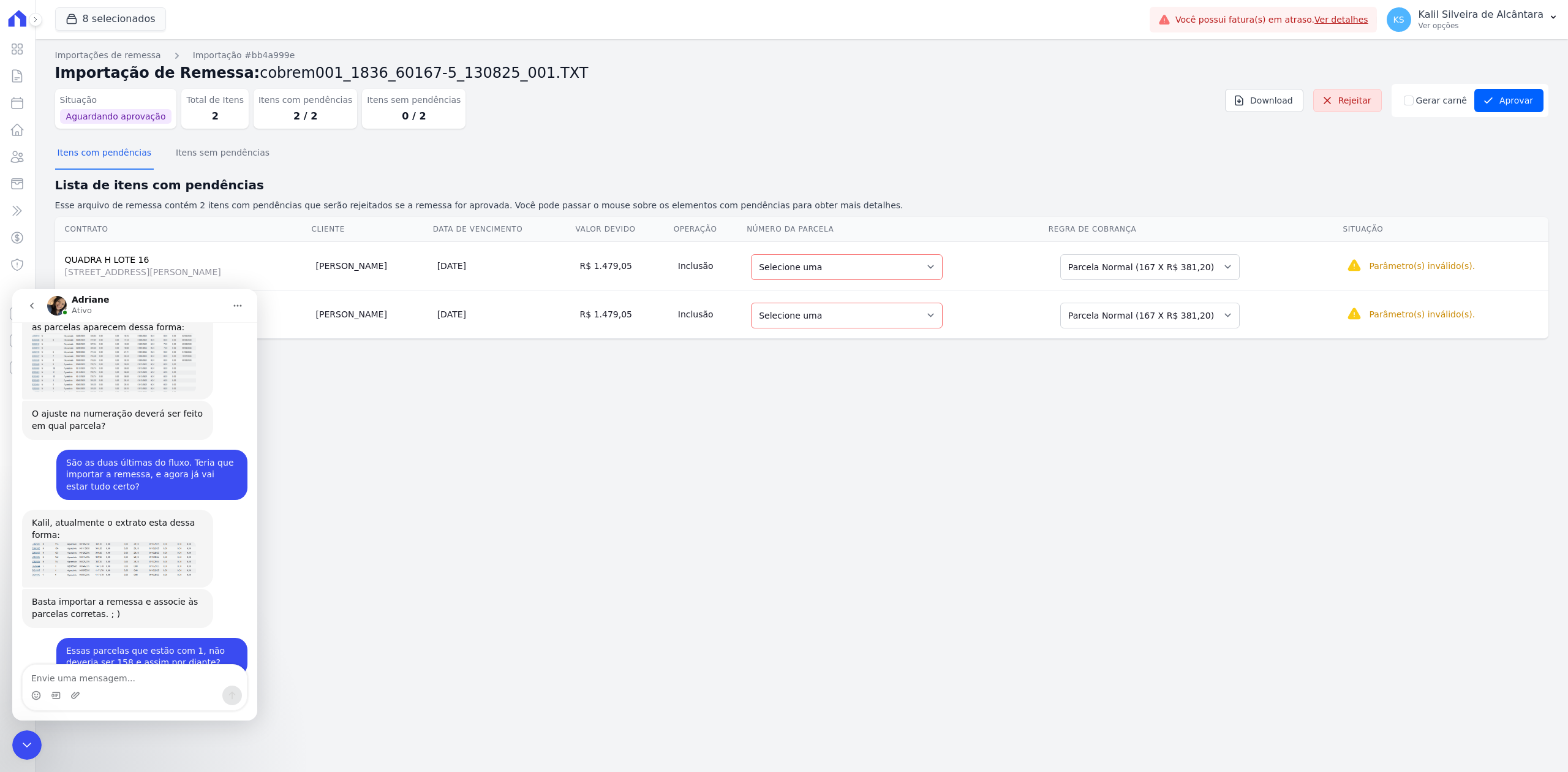
scroll to position [1629, 0]
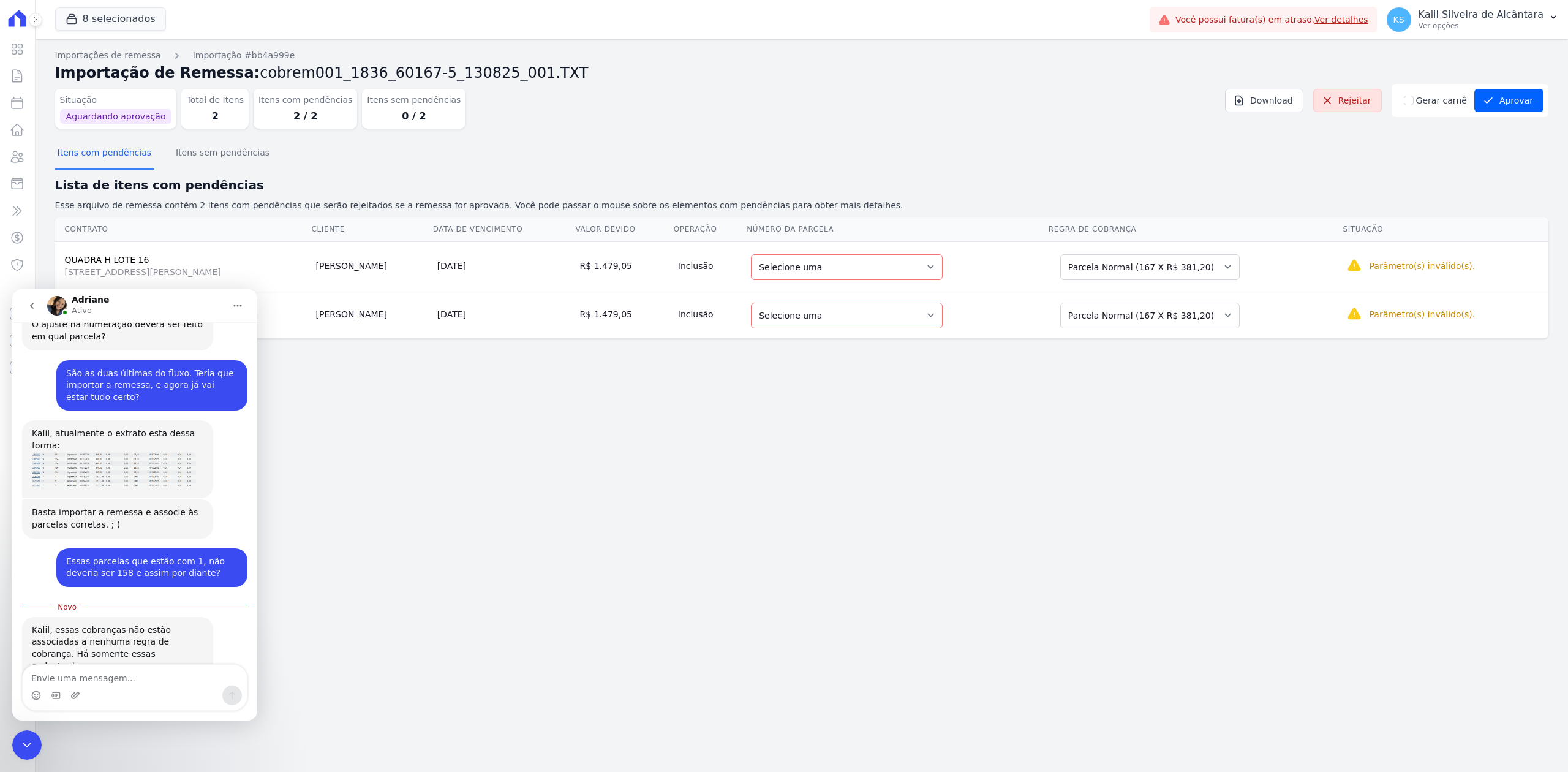
click at [170, 672] on img "Adriane diz…" at bounding box center [113, 693] width 164 height 43
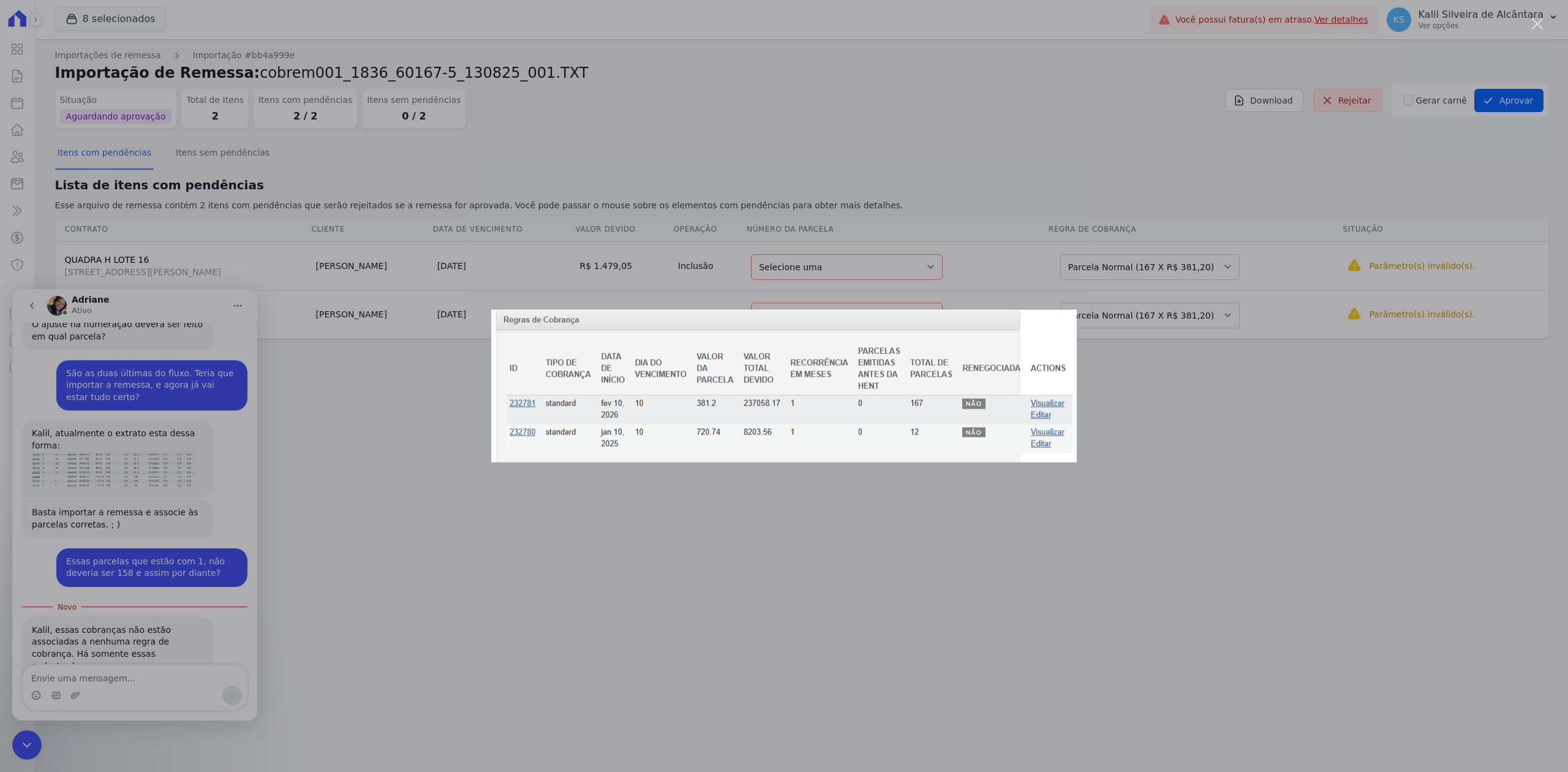
scroll to position [0, 0]
click at [447, 646] on div "Messenger da Intercom" at bounding box center [784, 386] width 1568 height 772
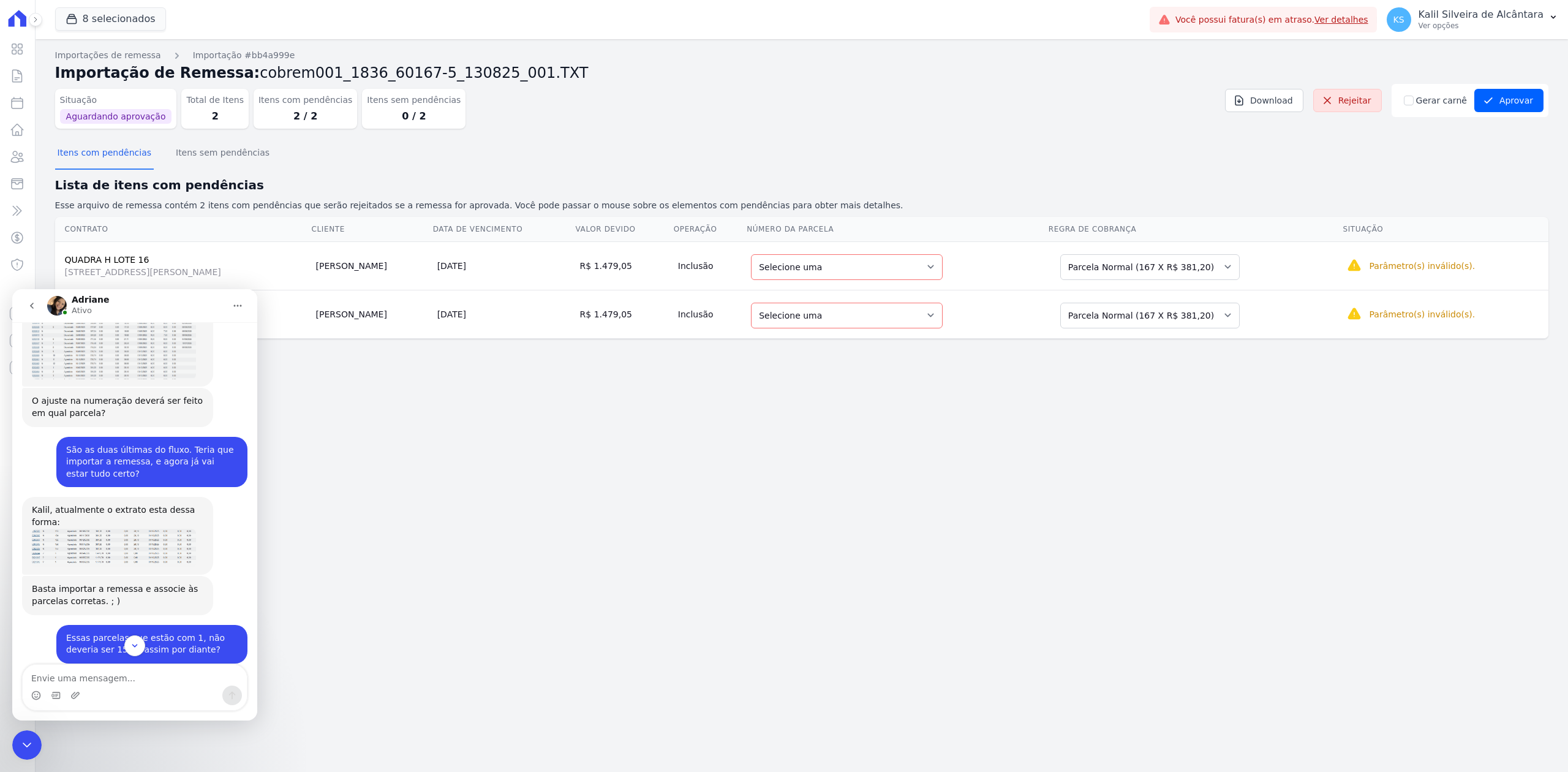
scroll to position [1628, 0]
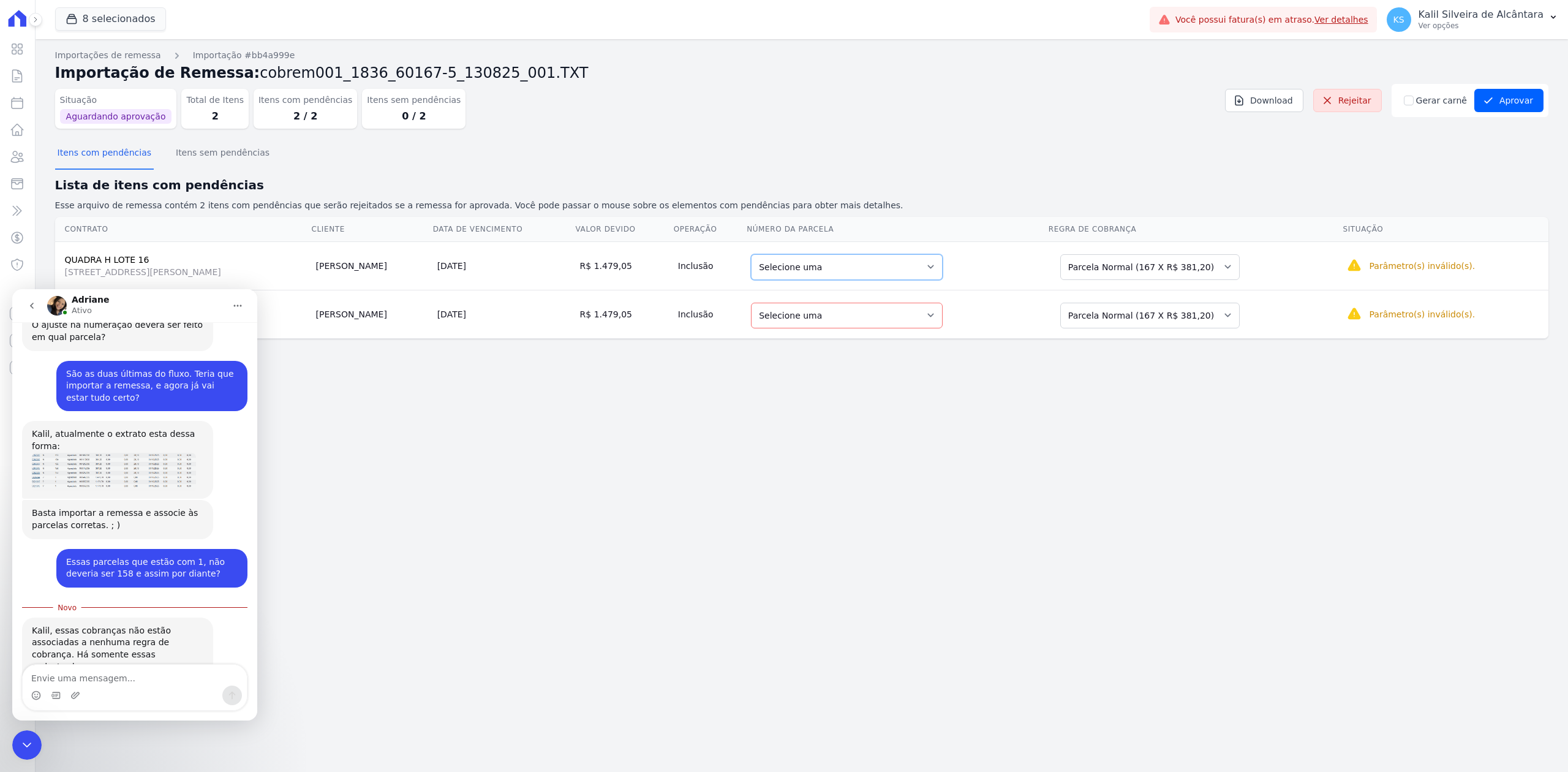
click at [926, 270] on select "Selecione uma 1 - [DATE] - R$ 381,20 - Agendado 2 - [DATE] - R$ 381,20 - Agenda…" at bounding box center [846, 267] width 191 height 26
click at [548, 588] on div "Importações de remessa Importação #bb4a999e Importação de Remessa: cobrem001_18…" at bounding box center [801, 406] width 1533 height 733
click at [943, 312] on select "Selecione uma 1 - [DATE] - R$ 381,20 - Agendado 2 - [DATE] - R$ 381,20 - Agenda…" at bounding box center [846, 316] width 191 height 26
click at [943, 266] on select "Selecione uma 1 - [DATE] - R$ 381,20 - Agendado 2 - [DATE] - R$ 381,20 - Agenda…" at bounding box center [846, 267] width 191 height 26
click at [943, 275] on select "Selecione uma 1 - [DATE] - R$ 381,20 - Agendado 2 - [DATE] - R$ 381,20 - Agenda…" at bounding box center [846, 267] width 191 height 26
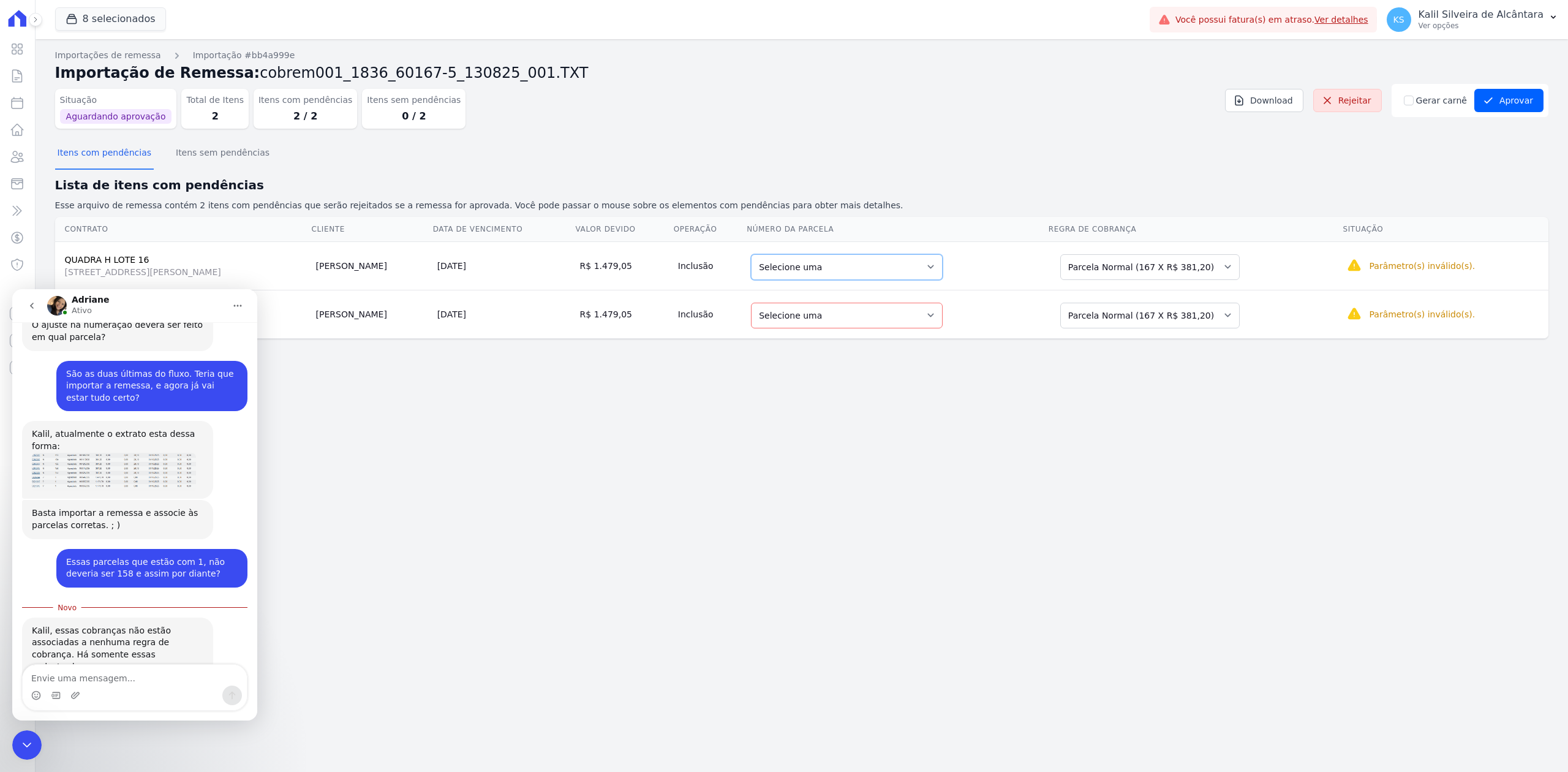
click at [941, 266] on select "Selecione uma 1 - [DATE] - R$ 381,20 - Agendado 2 - [DATE] - R$ 381,20 - Agenda…" at bounding box center [846, 267] width 191 height 26
click at [25, 730] on div "Encerramento do Messenger da Intercom" at bounding box center [27, 745] width 30 height 30
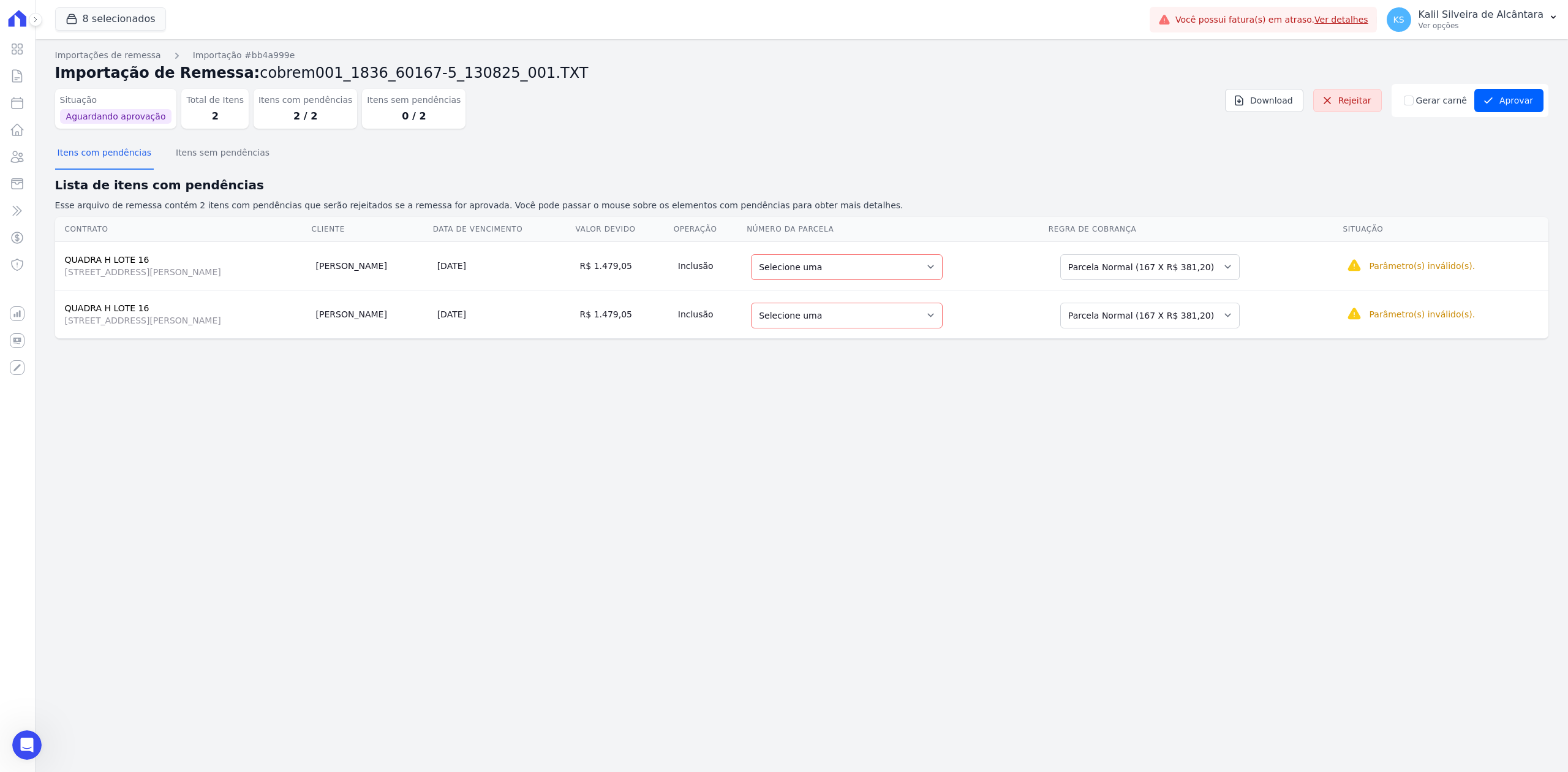
scroll to position [1608, 0]
click at [1366, 108] on link "Rejeitar" at bounding box center [1347, 100] width 69 height 23
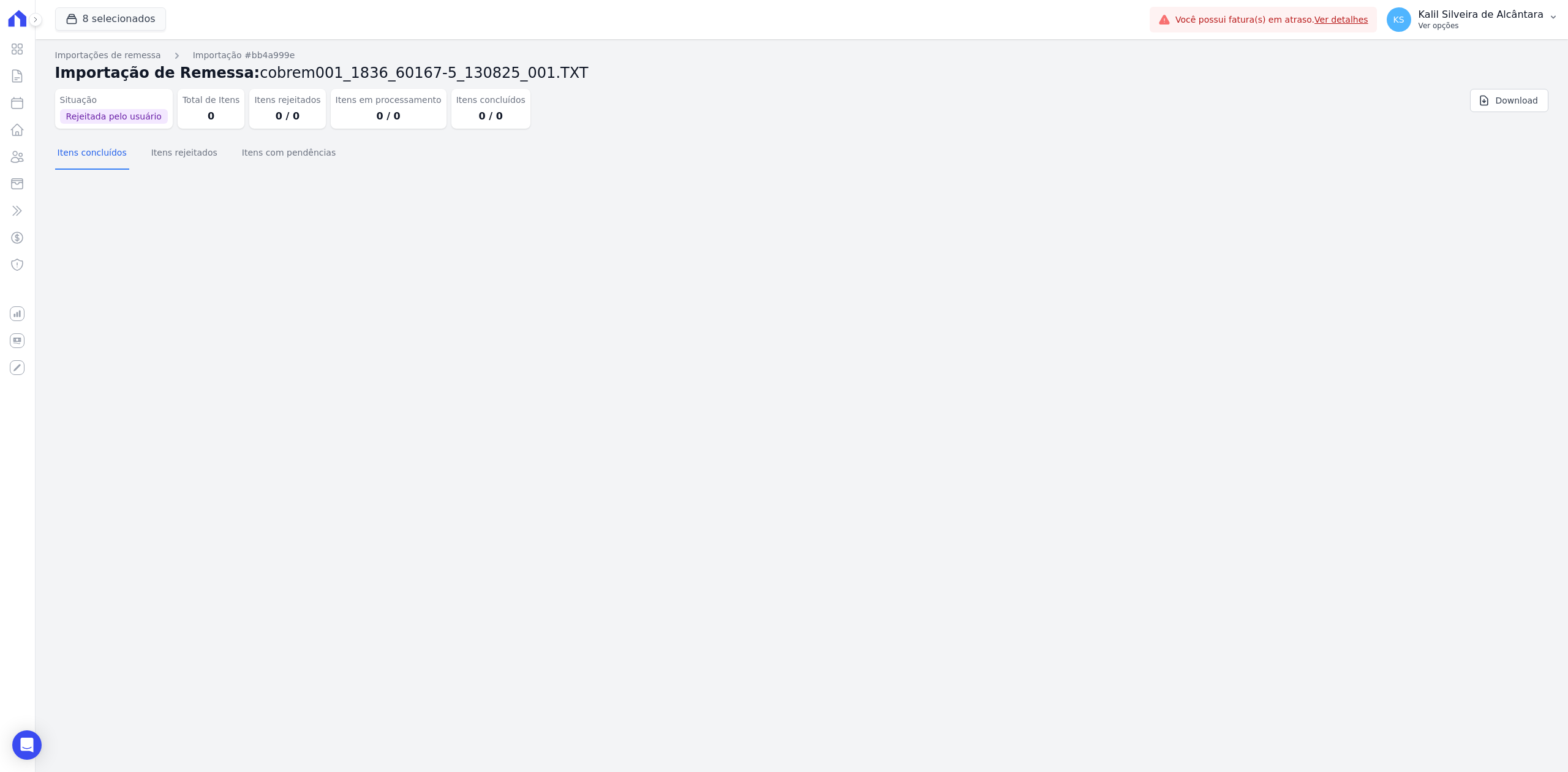
click at [1488, 25] on p "Ver opções" at bounding box center [1481, 26] width 125 height 10
click at [1473, 104] on link "Importar remessas" at bounding box center [1489, 108] width 157 height 22
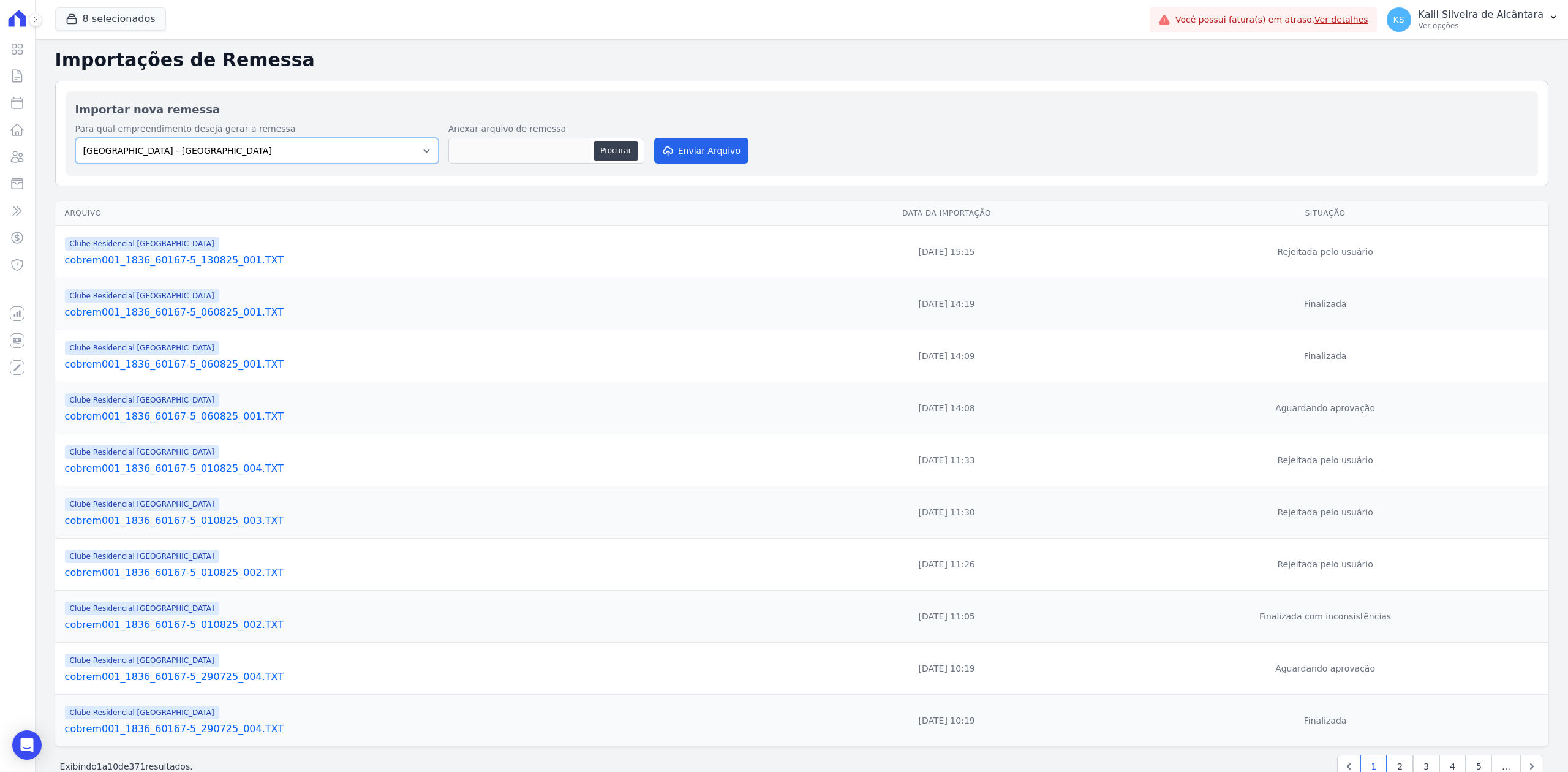
click at [408, 148] on select "Arty Park - Gravatai Arty Park - JPI Clube Residencial Saint Louis Park Poente …" at bounding box center [257, 151] width 363 height 26
select select "9faf743c-9acd-4b6b-9881-b5fc9395b26d"
click at [75, 139] on select "Arty Park - Gravatai Arty Park - JPI Clube Residencial Saint Louis Park Poente …" at bounding box center [257, 151] width 363 height 26
click at [626, 158] on button "Procurar" at bounding box center [615, 150] width 44 height 20
type input "cobrem001_1836_60167-5_130825_002.TXT"
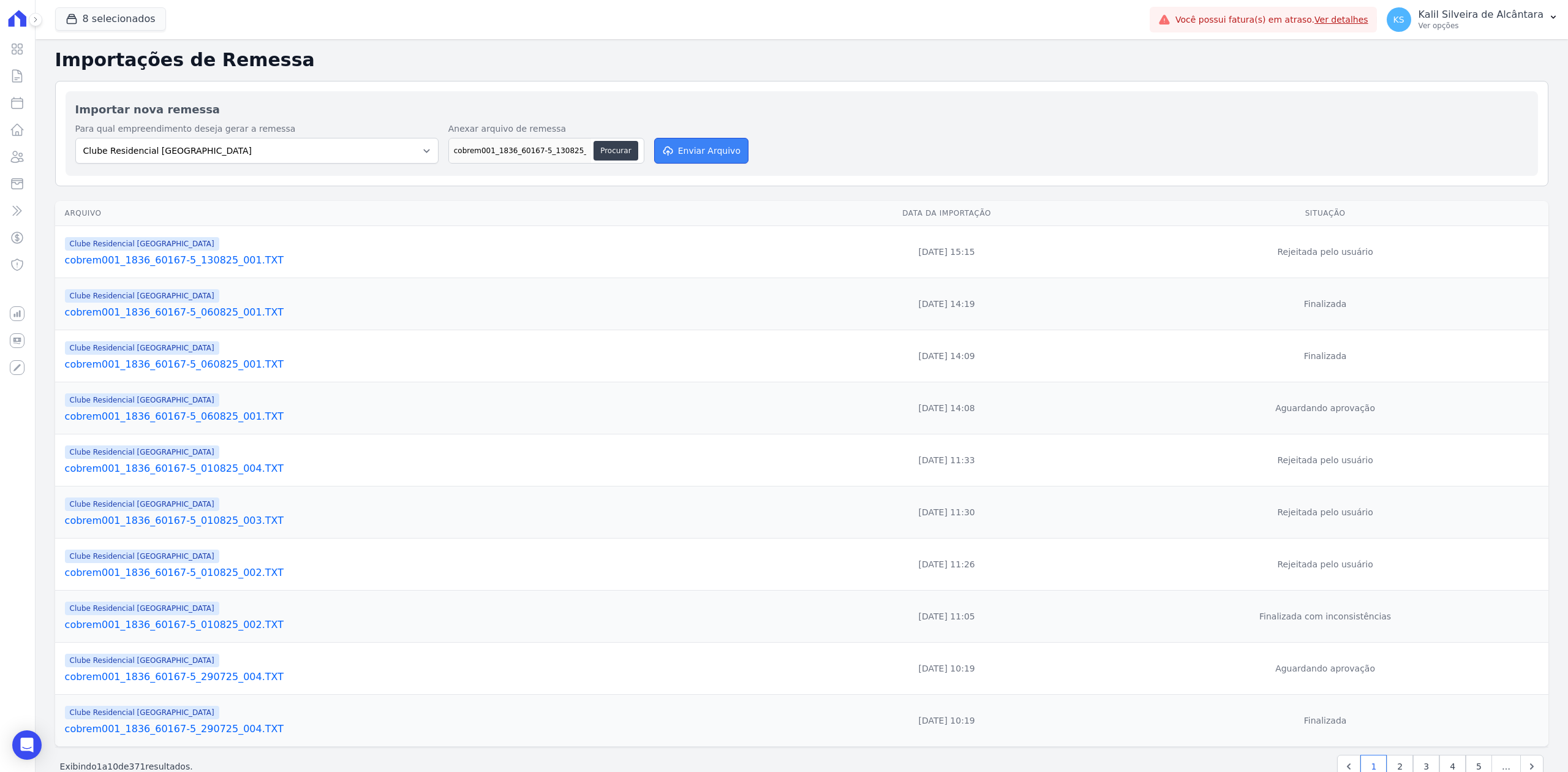
click at [712, 155] on button "Enviar Arquivo" at bounding box center [701, 151] width 95 height 26
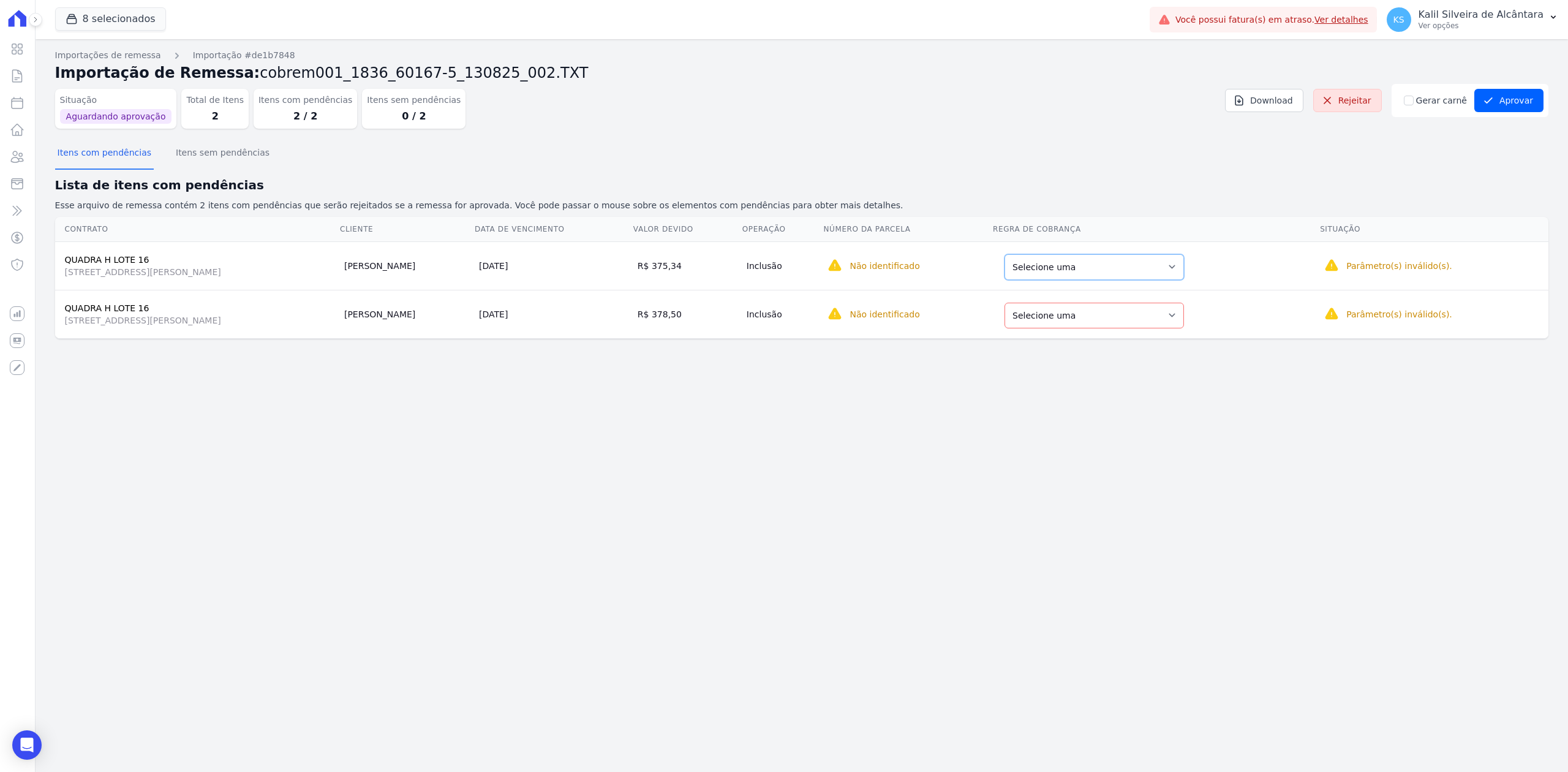
click at [1177, 268] on select "Selecione uma Nova Parcela Avulsa Parcela Avulsa Existente Parcela Normal (167 …" at bounding box center [1094, 267] width 179 height 26
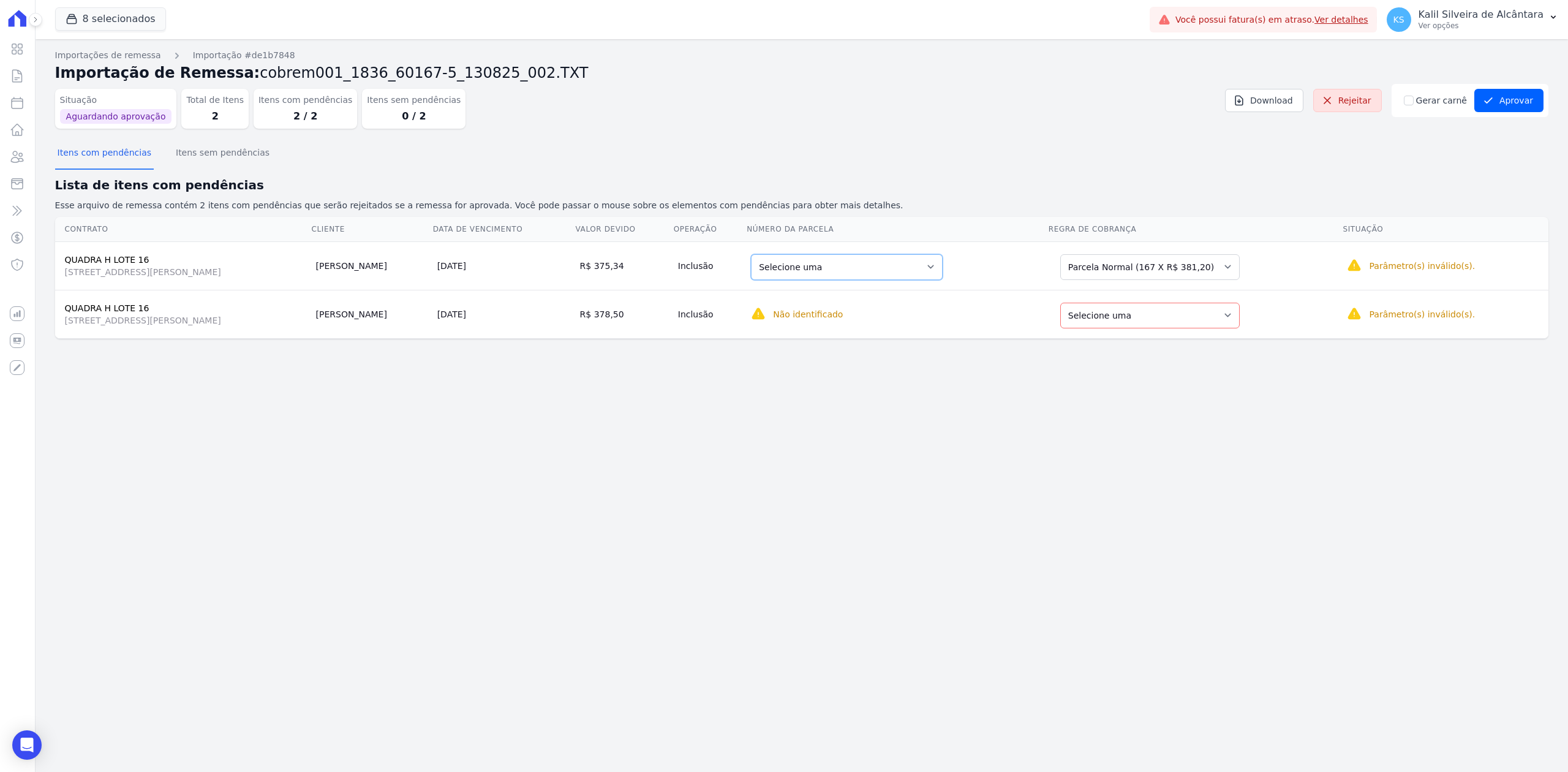
click at [943, 261] on select "Selecione uma 1 - [DATE] - R$ 381,20 - Agendado 2 - [DATE] - R$ 381,20 - Agenda…" at bounding box center [846, 267] width 191 height 26
click at [1173, 429] on div "Importações de remessa Importação #de1b7848 Importação de Remessa: cobrem001_18…" at bounding box center [801, 406] width 1533 height 733
click at [1208, 316] on select "Selecione uma Nova Parcela Avulsa Parcela Avulsa Existente Parcela Normal (167 …" at bounding box center [1150, 316] width 179 height 26
click at [943, 316] on select "Selecione uma 1 - [DATE] - R$ 381,20 - Agendado 2 - [DATE] - R$ 381,20 - Agenda…" at bounding box center [846, 316] width 191 height 26
click at [927, 270] on select "Selecione uma 1 - [DATE] - R$ 381,20 - Agendado 2 - [DATE] - R$ 381,20 - Agenda…" at bounding box center [846, 267] width 191 height 26
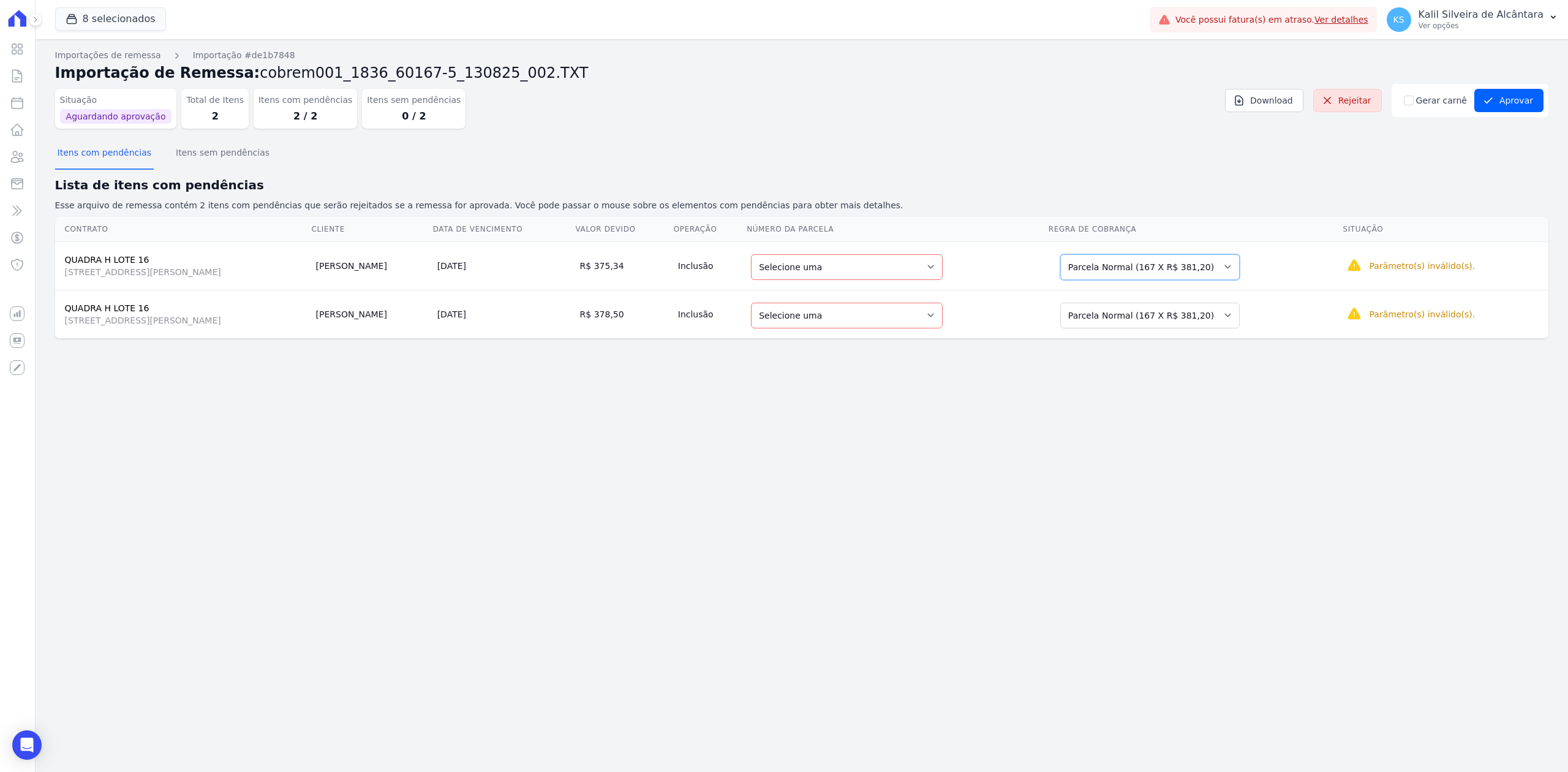
click at [1233, 268] on select "Selecione uma Nova Parcela Avulsa Parcela Avulsa Existente Parcela Normal (167 …" at bounding box center [1150, 267] width 179 height 26
click at [934, 270] on select "Selecione uma 9 - [DATE] - R$ 720,74 - Agendado 10 - [DATE] - R$ 720,74 - Agend…" at bounding box center [844, 267] width 186 height 26
click at [953, 439] on div "Importações de remessa Importação #de1b7848 Importação de Remessa: cobrem001_18…" at bounding box center [801, 406] width 1533 height 733
click at [1147, 265] on select "Selecione uma Nova Parcela Avulsa Parcela Avulsa Existente Parcela Normal (167 …" at bounding box center [1150, 267] width 179 height 26
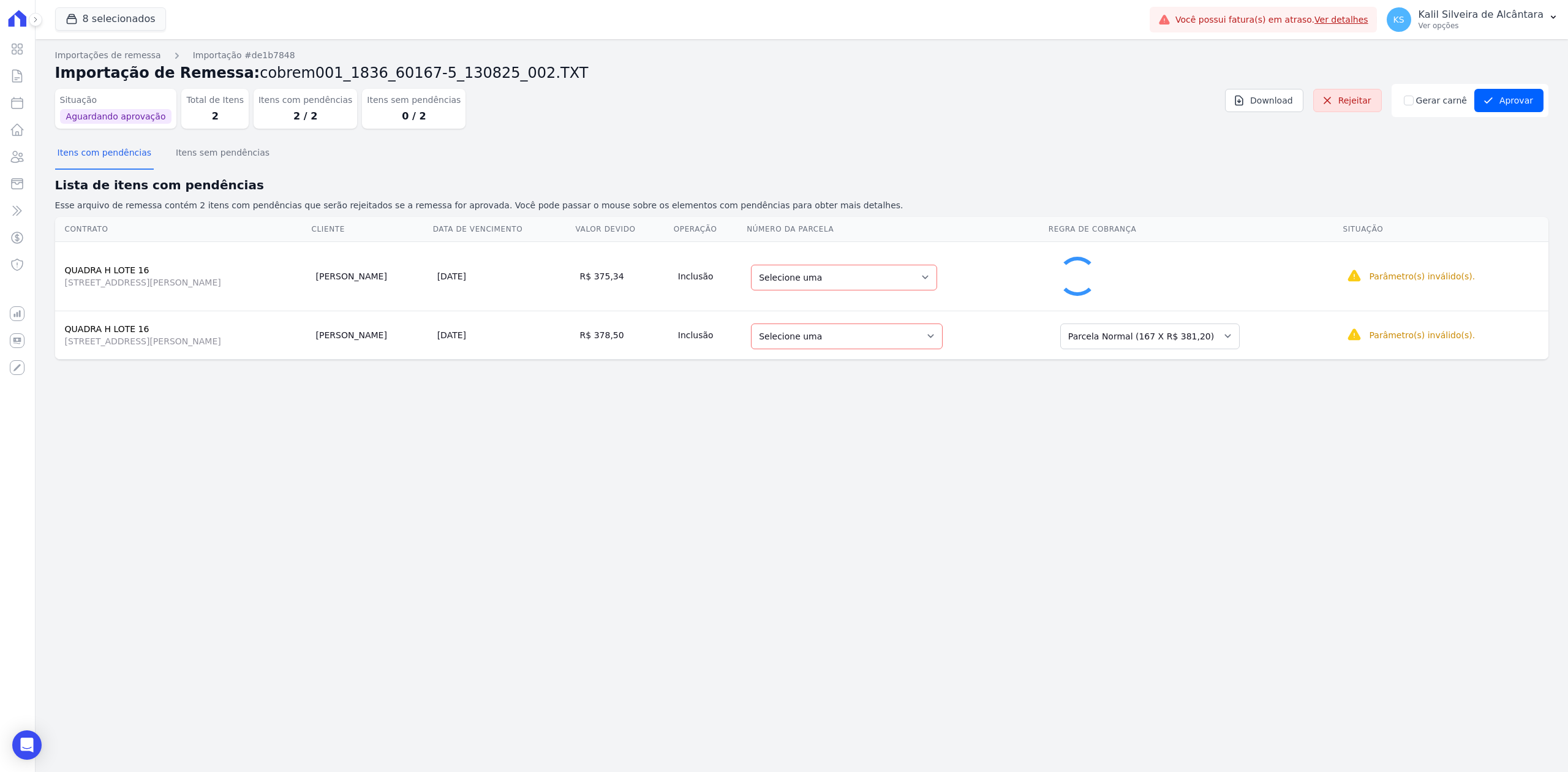
select select "0"
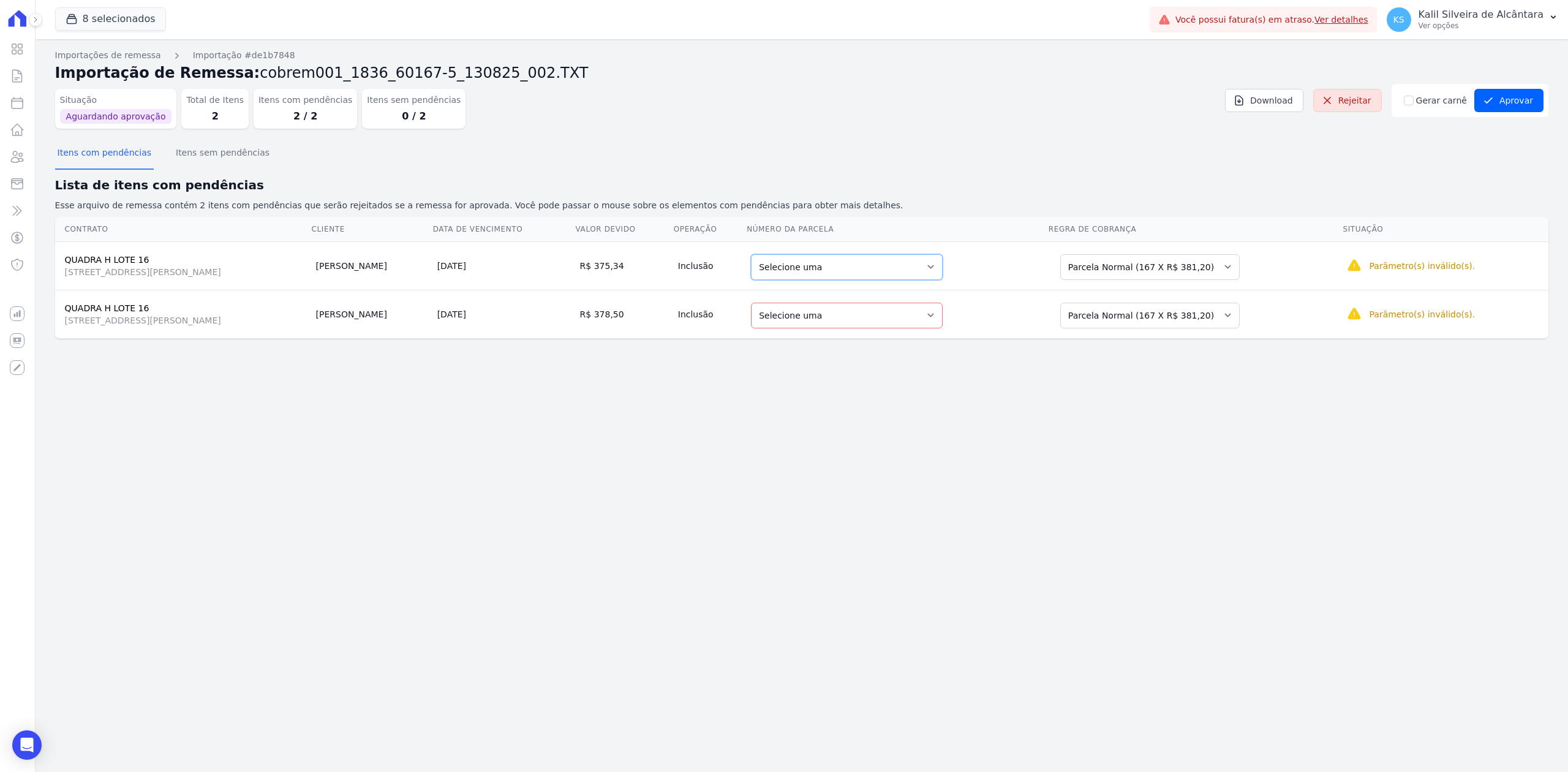
click at [937, 275] on select "Selecione uma 1 - [DATE] - R$ 381,20 - Agendado 2 - [DATE] - R$ 381,20 - Agenda…" at bounding box center [846, 267] width 191 height 26
click at [932, 272] on select "Selecione uma 1 - [DATE] - R$ 381,20 - Agendado 2 - [DATE] - R$ 381,20 - Agenda…" at bounding box center [846, 267] width 191 height 26
click at [39, 738] on div "Open Intercom Messenger" at bounding box center [27, 745] width 33 height 33
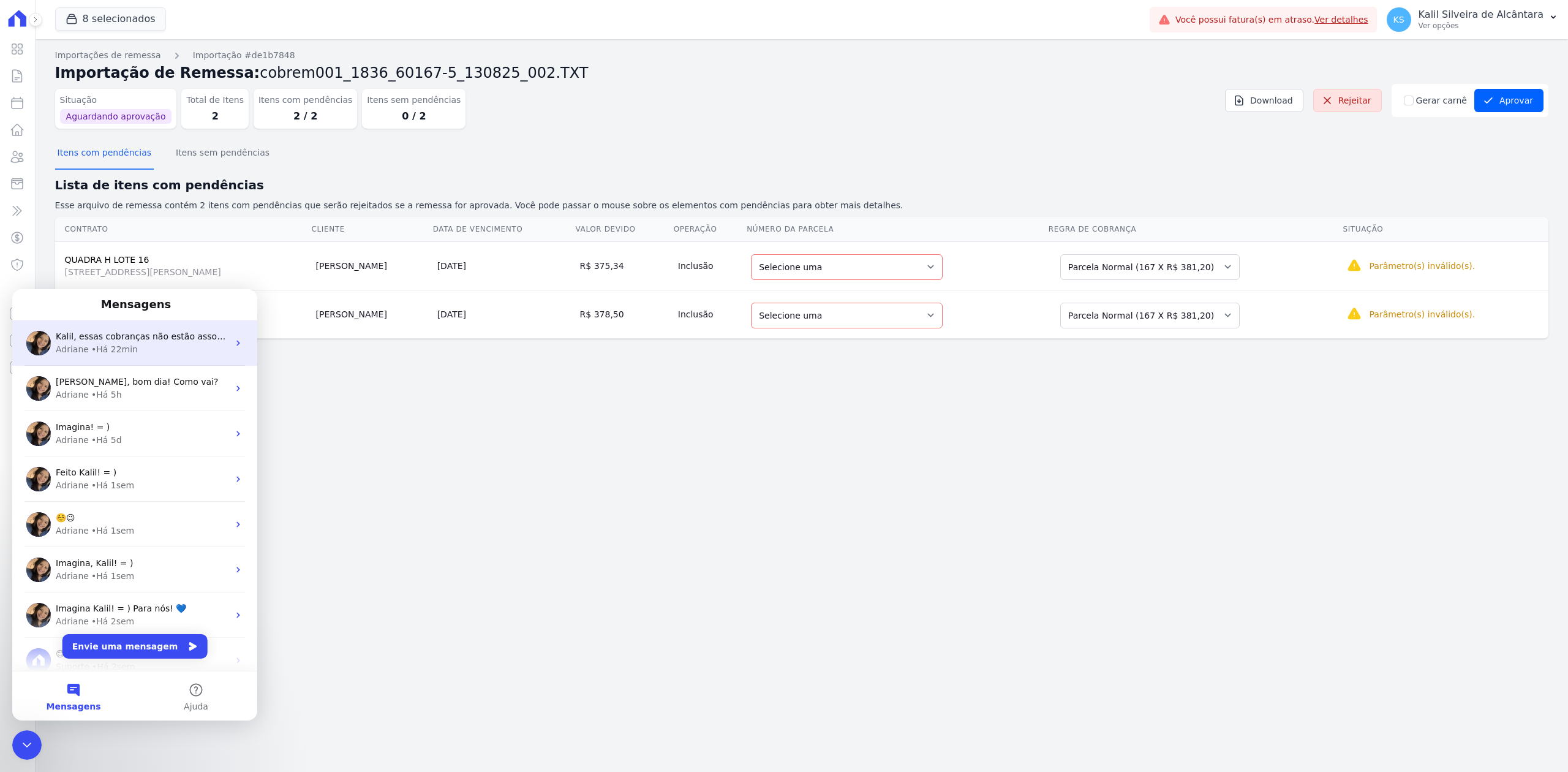
click at [158, 332] on span "Kalil, essas cobranças não estão associadas a nenhuma regra de cobrança. Há som…" at bounding box center [288, 337] width 464 height 10
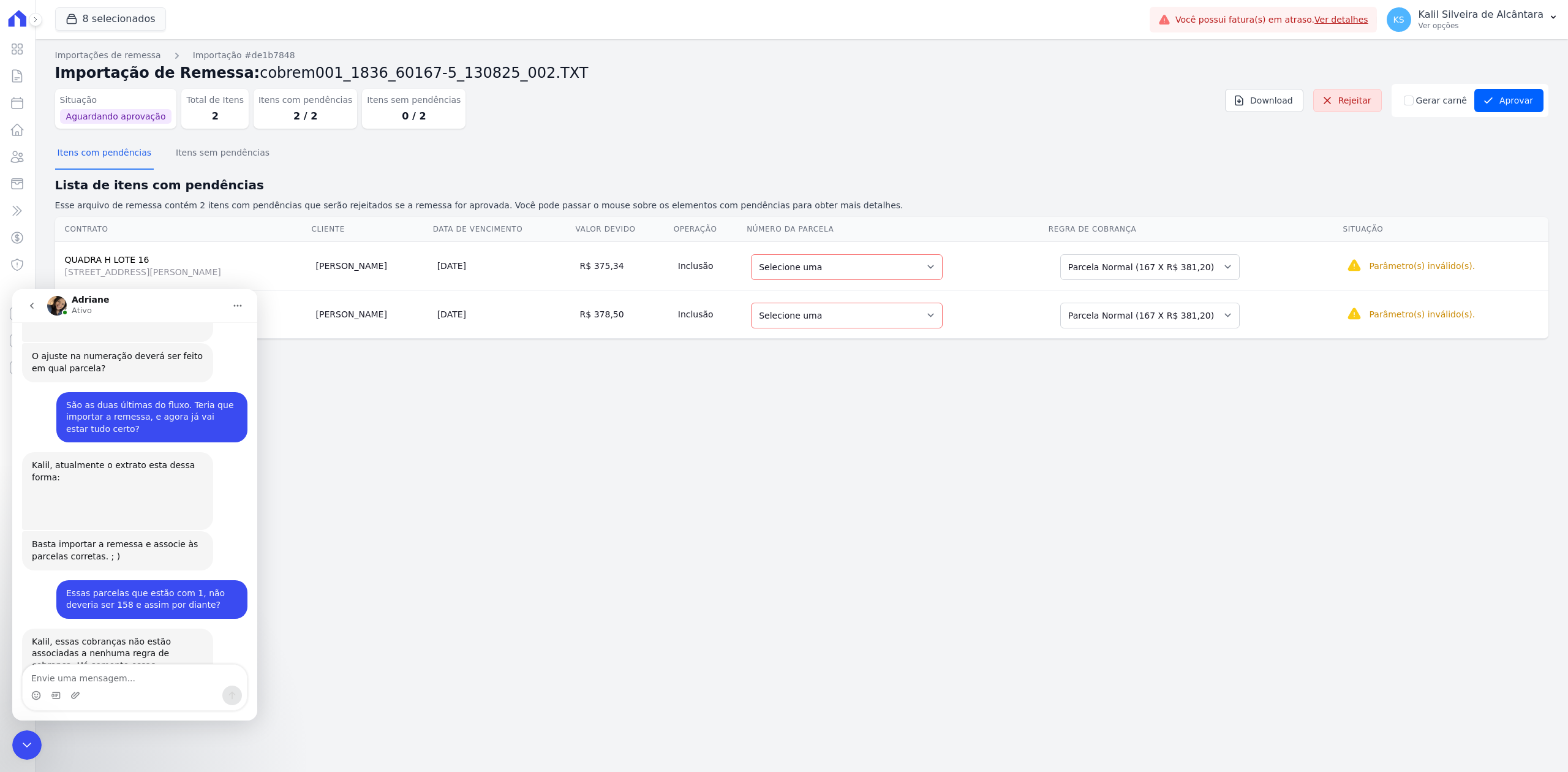
scroll to position [1608, 0]
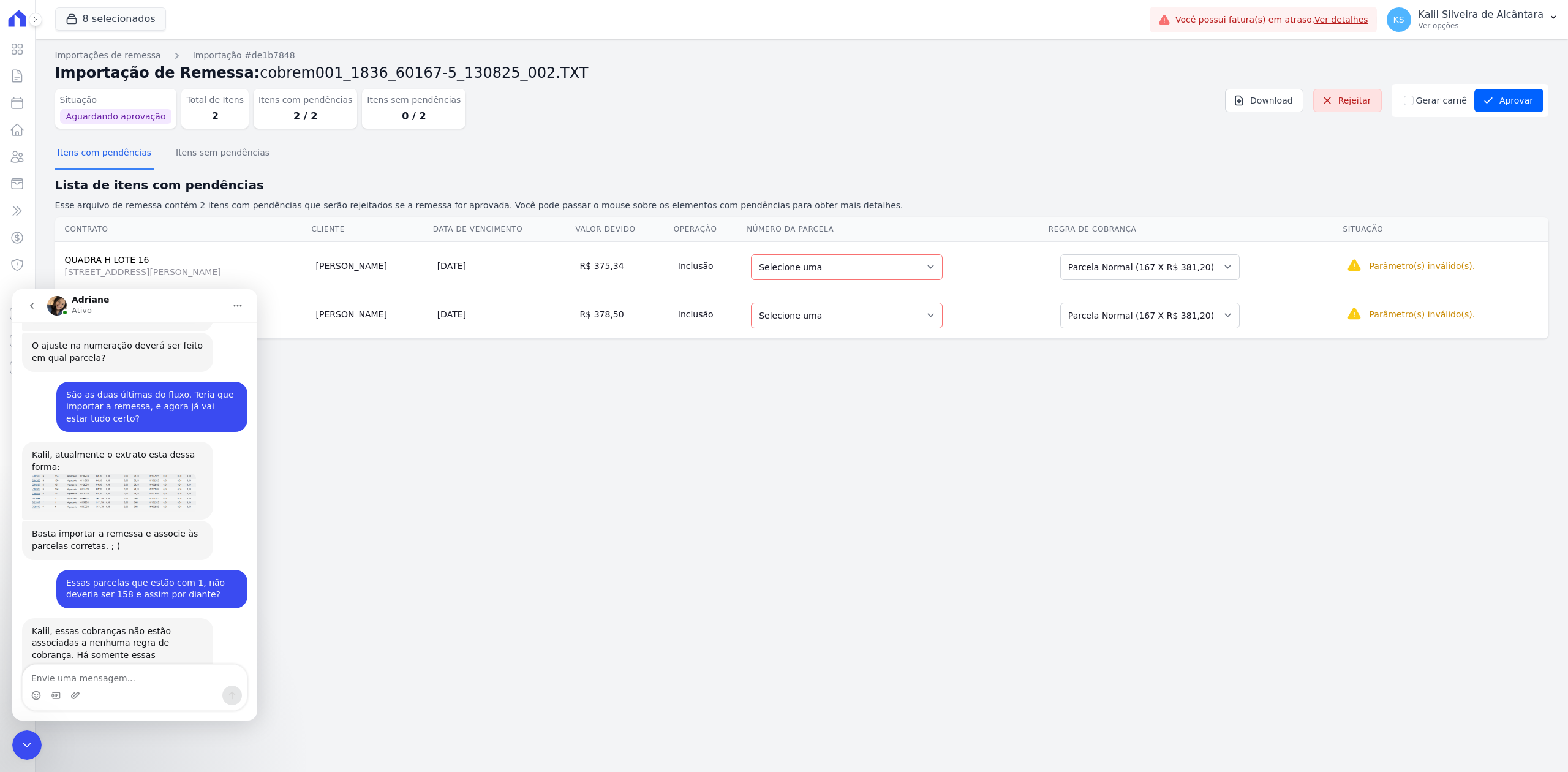
click at [845, 547] on div "Importações de remessa Importação #de1b7848 Importação de Remessa: cobrem001_18…" at bounding box center [801, 406] width 1533 height 733
drag, startPoint x: 26, startPoint y: 747, endPoint x: 557, endPoint y: 1381, distance: 827.0
click at [26, 747] on icon "Encerramento do Messenger da Intercom" at bounding box center [27, 745] width 14 height 14
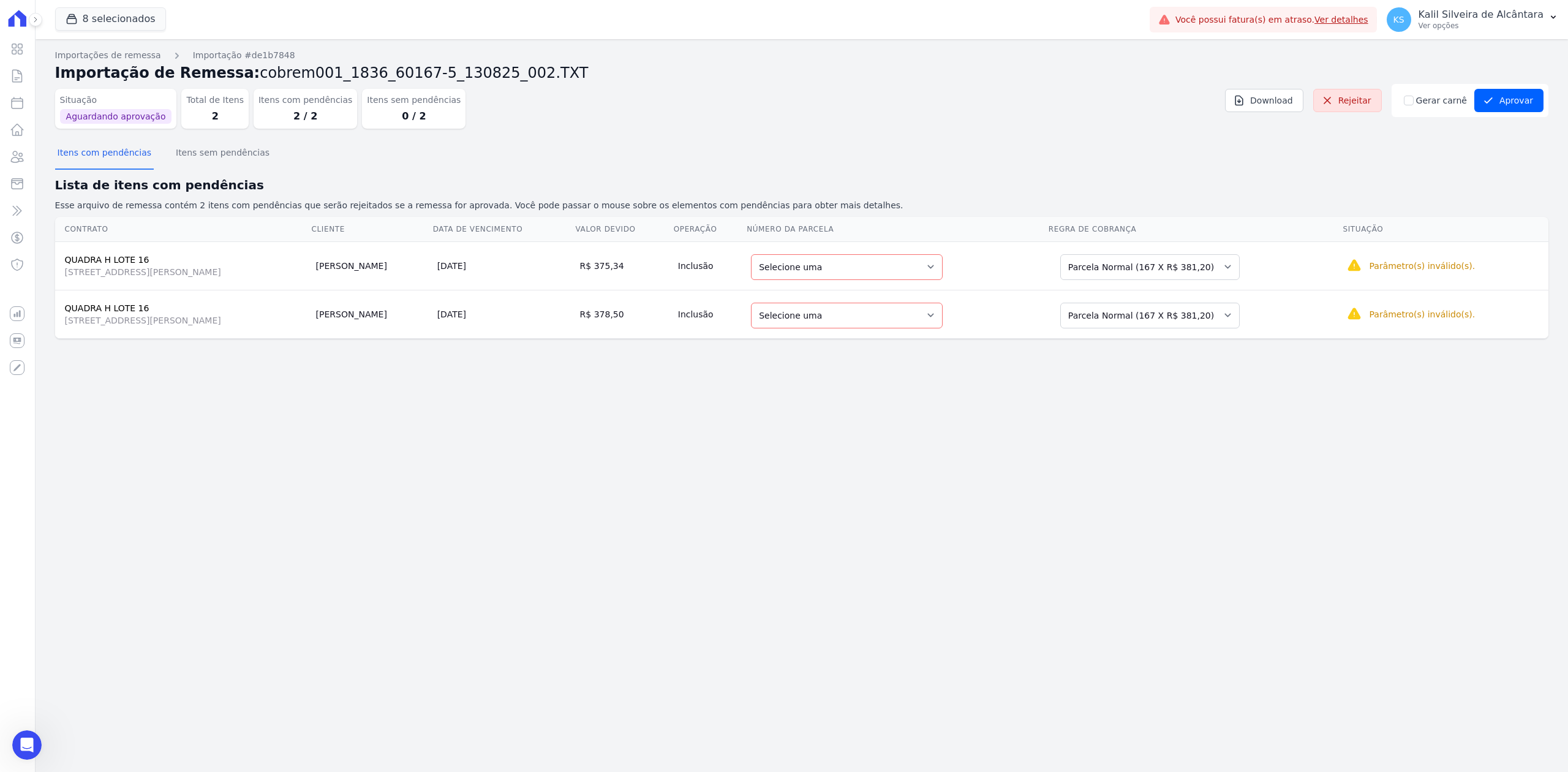
click at [968, 251] on td "Selecione uma 1 - [DATE] - R$ 381,20 - Agendado 2 - [DATE] - R$ 381,20 - Agenda…" at bounding box center [897, 265] width 302 height 48
click at [943, 272] on select "Selecione uma 1 - [DATE] - R$ 381,20 - Agendado 2 - [DATE] - R$ 381,20 - Agenda…" at bounding box center [846, 267] width 191 height 26
click at [941, 270] on select "Selecione uma 1 - [DATE] - R$ 381,20 - Agendado 2 - [DATE] - R$ 381,20 - Agenda…" at bounding box center [846, 267] width 191 height 26
click at [923, 322] on select "Selecione uma 1 - [DATE] - R$ 381,20 - Agendado 2 - [DATE] - R$ 381,20 - Agenda…" at bounding box center [846, 316] width 191 height 26
click at [841, 338] on td "Selecione uma 1 - [DATE] - R$ 381,20 - Agendado 2 - [DATE] - R$ 381,20 - Agenda…" at bounding box center [897, 314] width 302 height 48
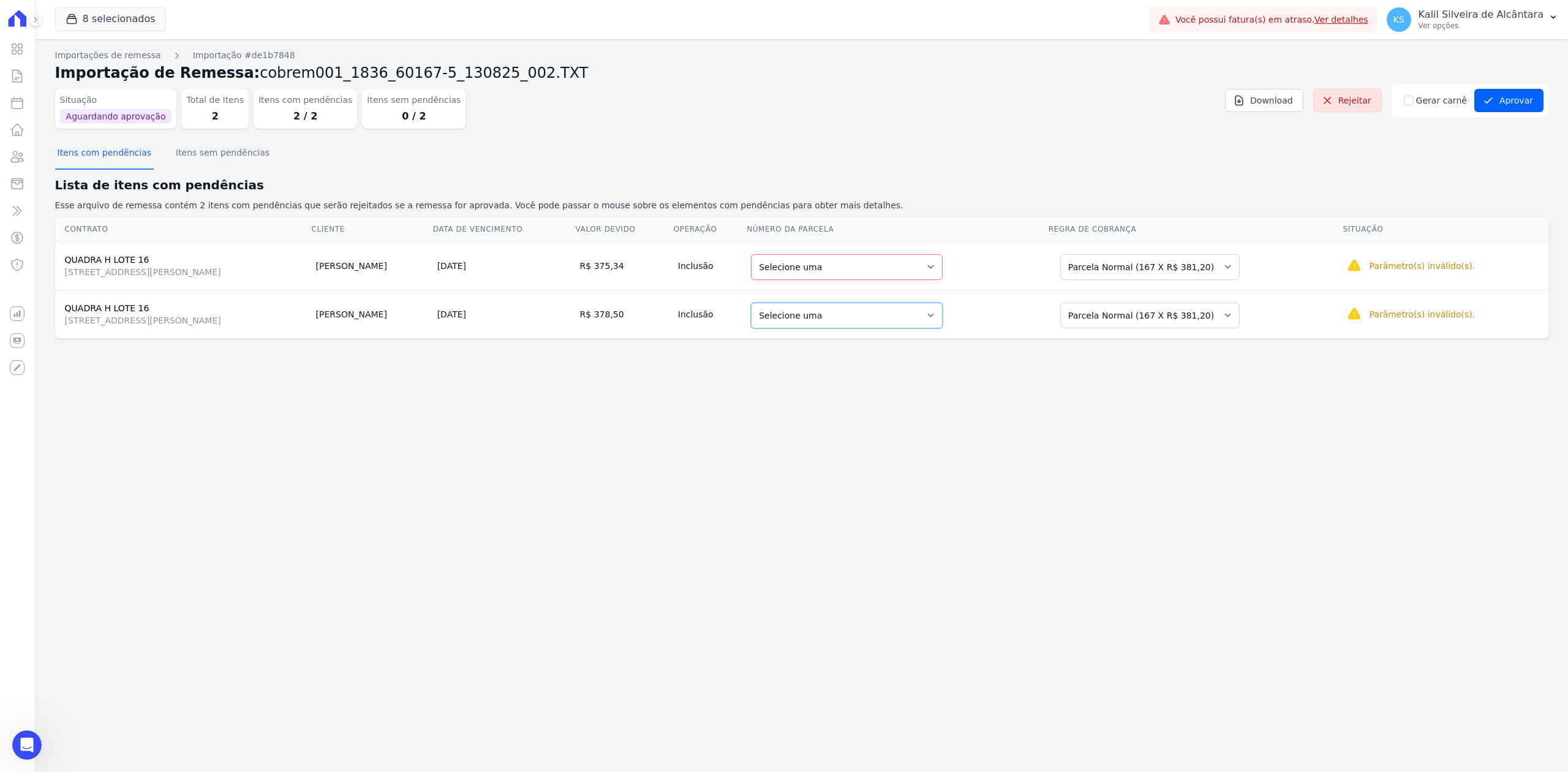
click at [851, 327] on select "Selecione uma 1 - [DATE] - R$ 381,20 - Agendado 2 - [DATE] - R$ 381,20 - Agenda…" at bounding box center [846, 316] width 191 height 26
click at [1240, 446] on div "Importações de remessa Importação #de1b7848 Importação de Remessa: cobrem001_18…" at bounding box center [801, 406] width 1533 height 733
click at [943, 260] on select "Selecione uma 1 - [DATE] - R$ 381,20 - Agendado 2 - [DATE] - R$ 381,20 - Agenda…" at bounding box center [846, 267] width 191 height 26
click at [897, 312] on select "Selecione uma 1 - [DATE] - R$ 381,20 - Agendado 2 - [DATE] - R$ 381,20 - Agenda…" at bounding box center [846, 316] width 191 height 26
